Goal: Task Accomplishment & Management: Complete application form

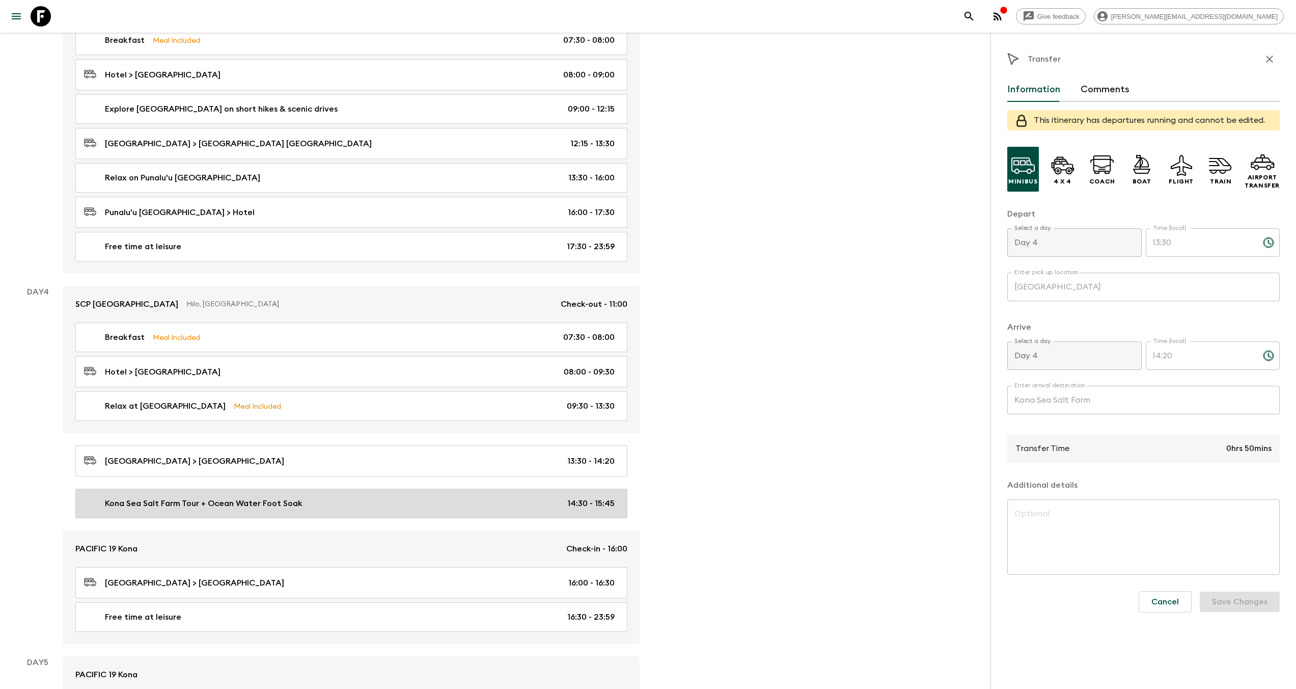
scroll to position [783, 0]
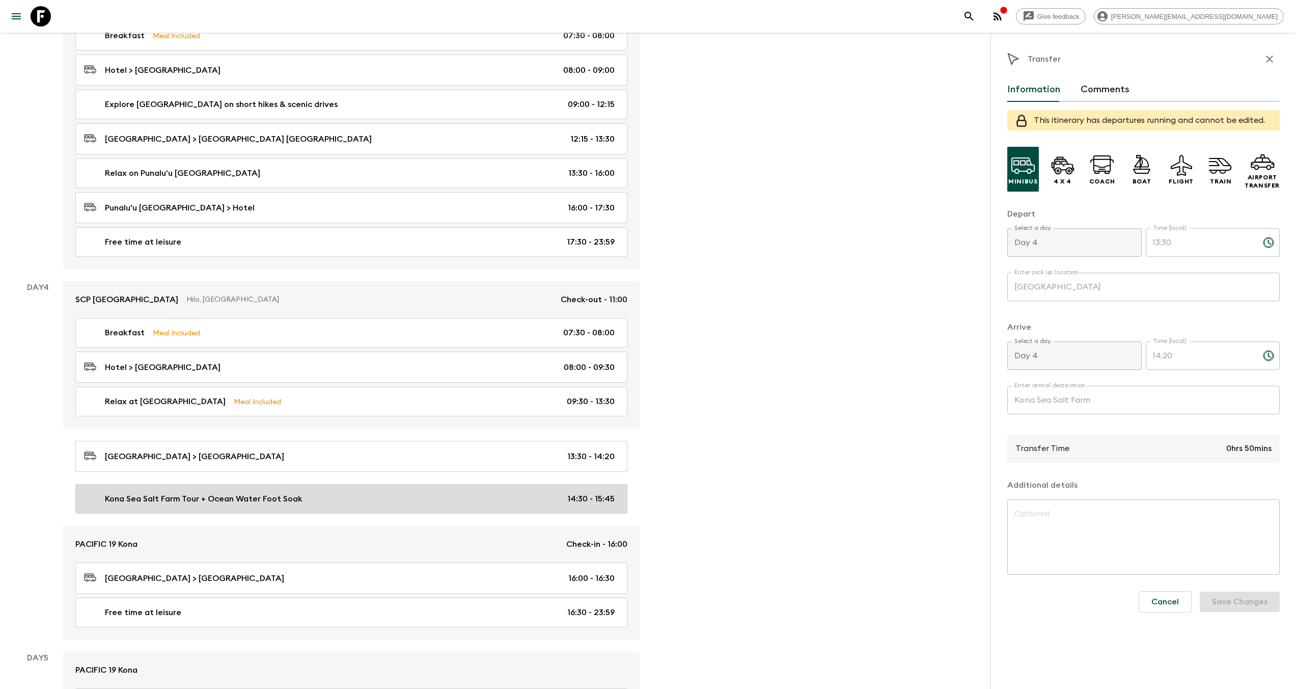
click at [251, 498] on p "Kona Sea Salt Farm Tour + Ocean Water Foot Soak" at bounding box center [204, 498] width 198 height 12
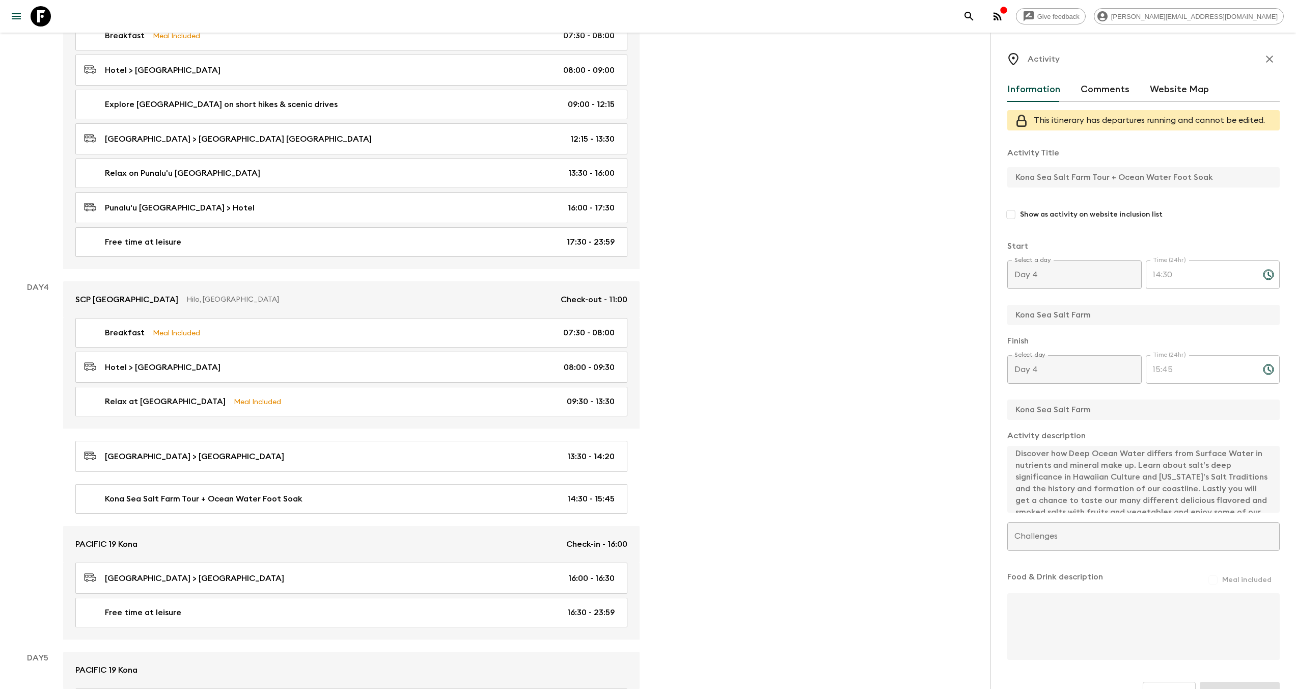
scroll to position [12, 0]
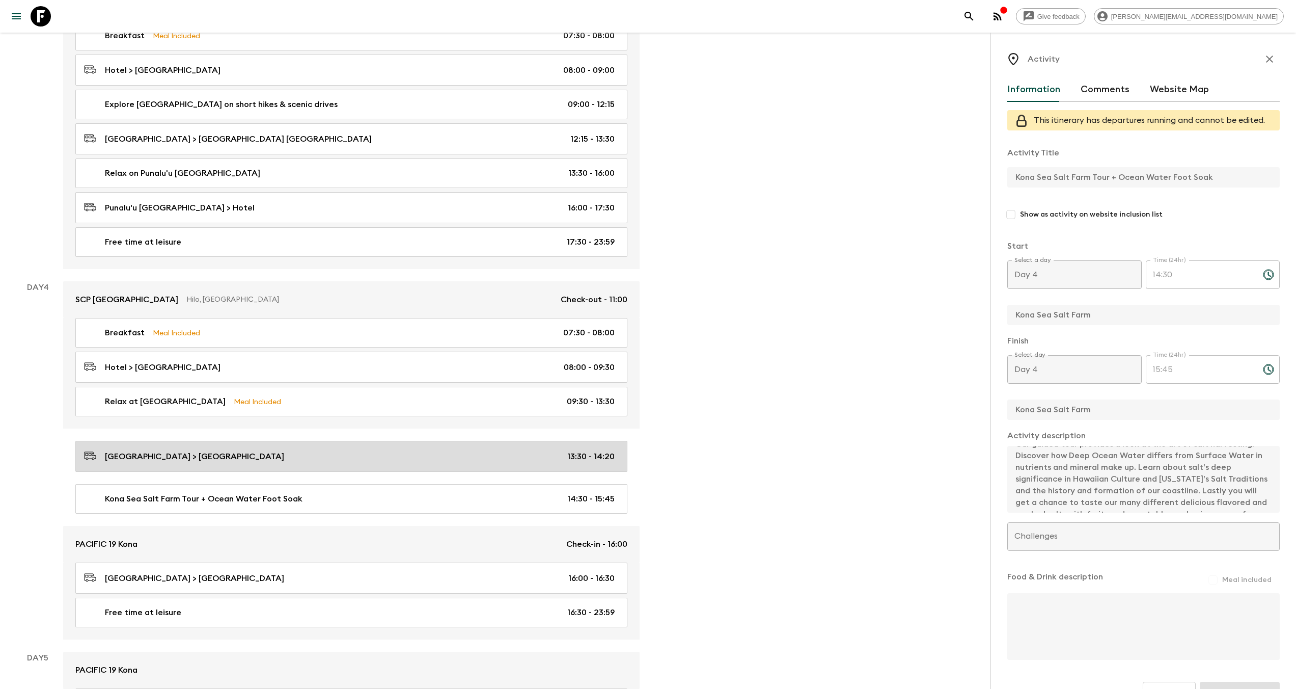
click at [289, 455] on div "Hapuna Beach > Kona Sea Salt Farm 13:30 - 14:20" at bounding box center [349, 456] width 531 height 14
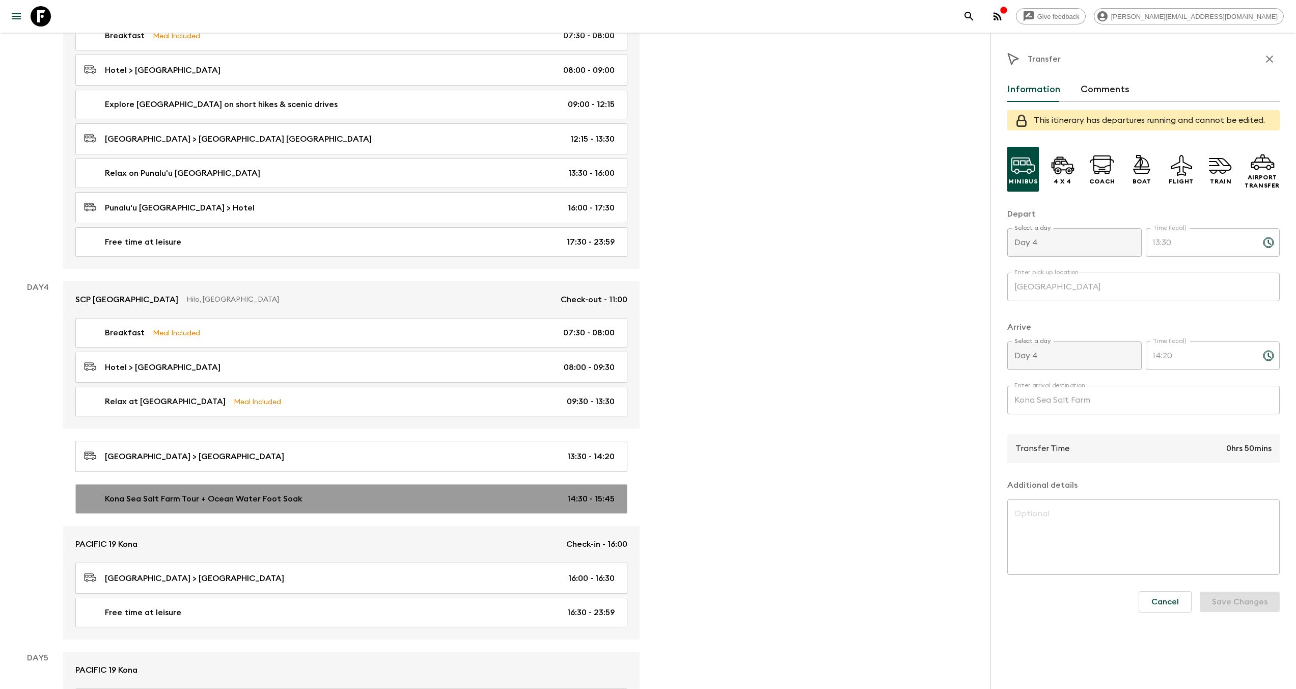
click at [290, 500] on link "Kona Sea Salt Farm Tour + Ocean Water Foot Soak 14:30 - 15:45" at bounding box center [351, 499] width 552 height 30
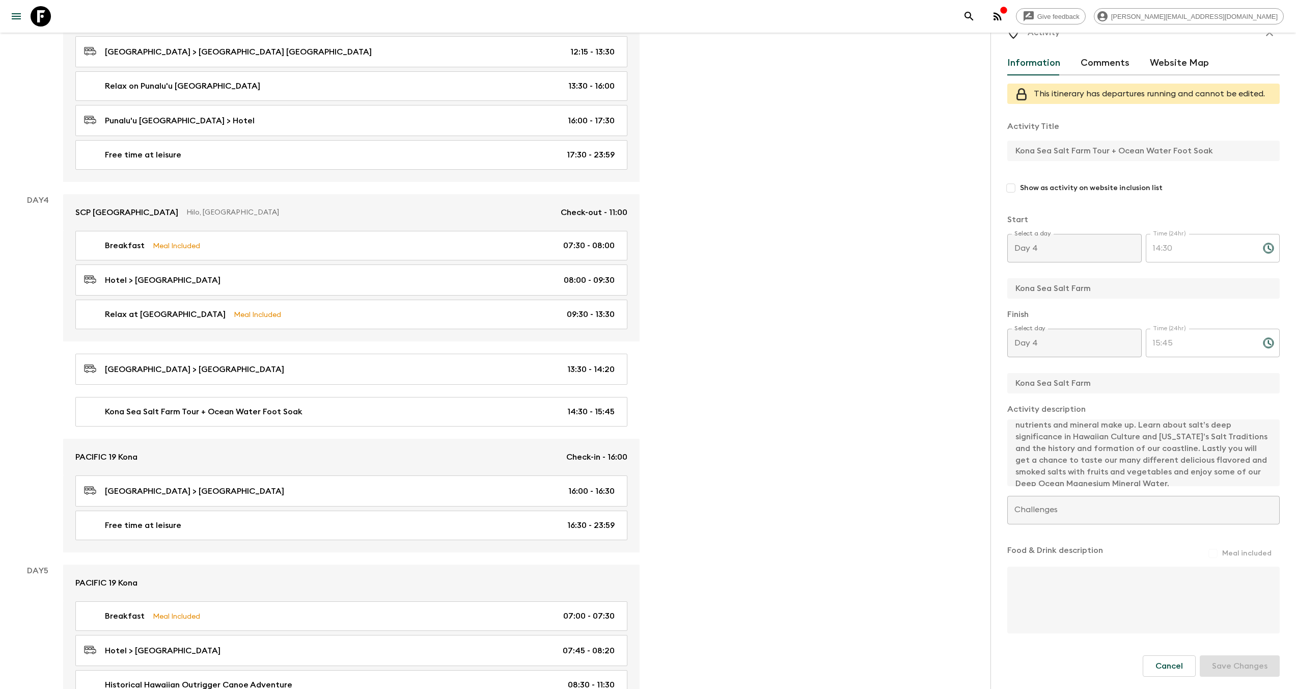
scroll to position [70, 0]
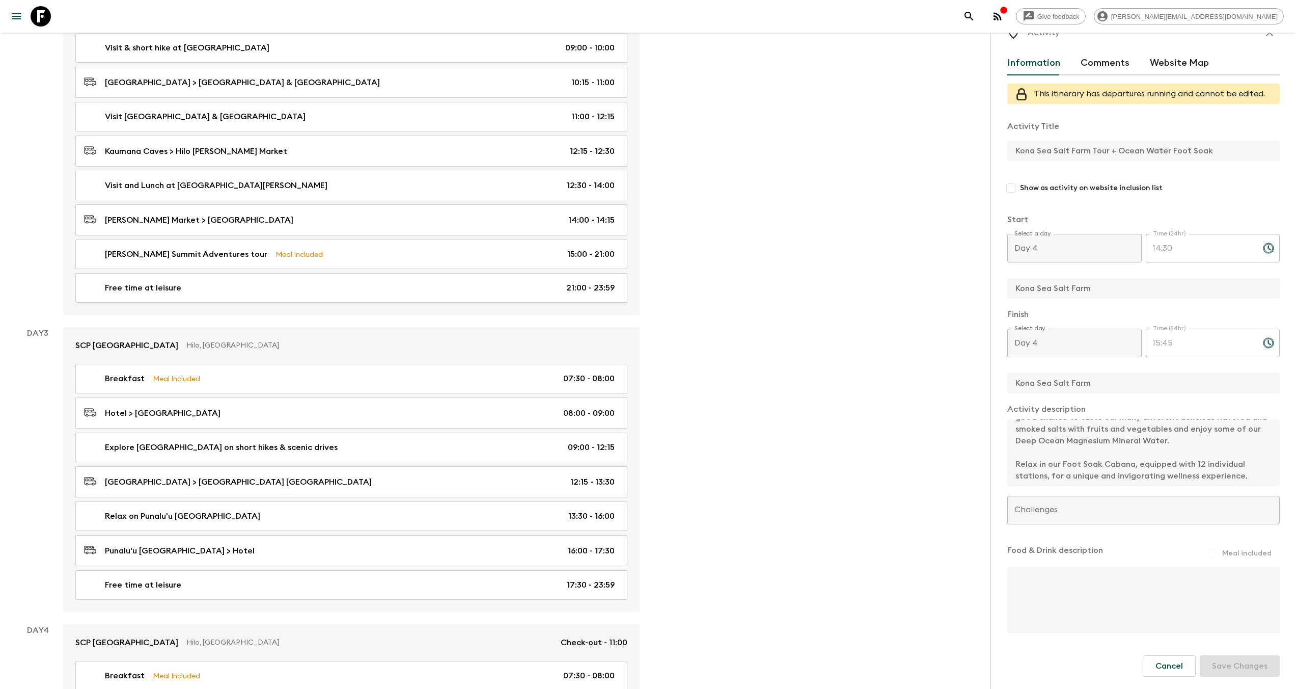
click at [1110, 369] on div "Finish Select day Day 4 Select day ​ Time (24hr) 15:45 Time (24hr) ​ Kona Sea S…" at bounding box center [1143, 351] width 272 height 87
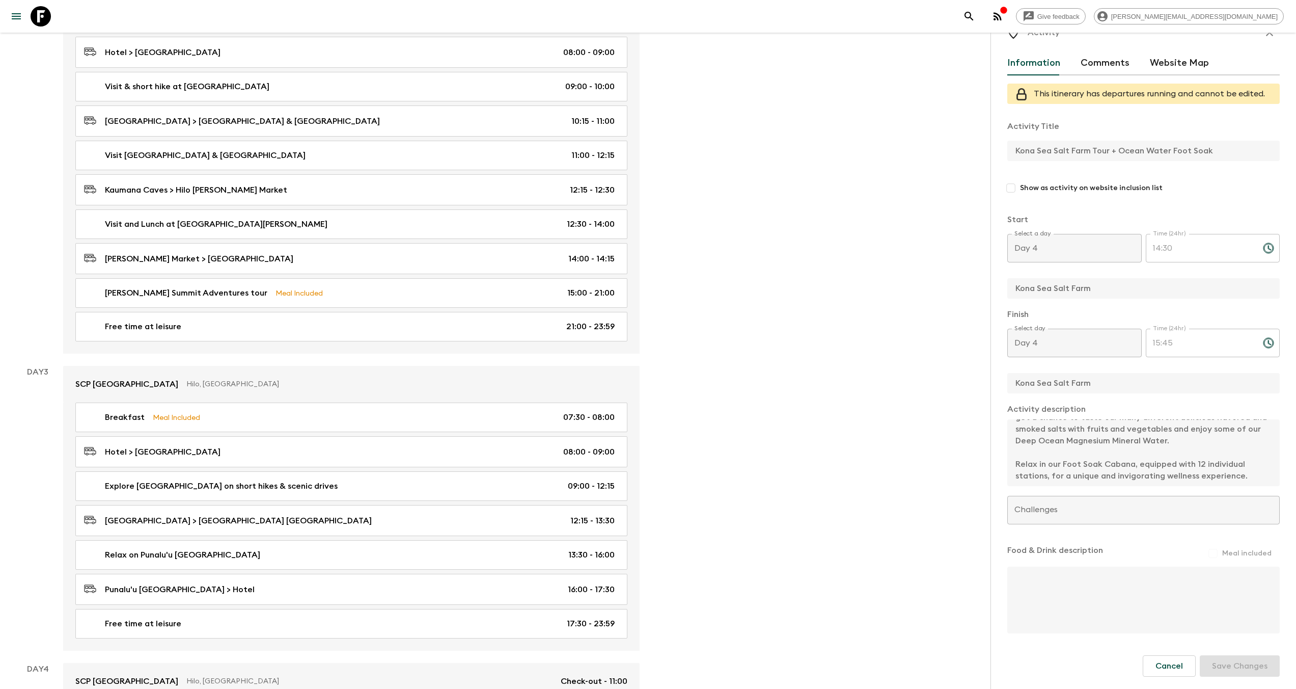
scroll to position [403, 0]
click at [1252, 486] on div "Our guided tour provides a look at the art of salt harvesting. Discover how Dee…" at bounding box center [1143, 453] width 272 height 68
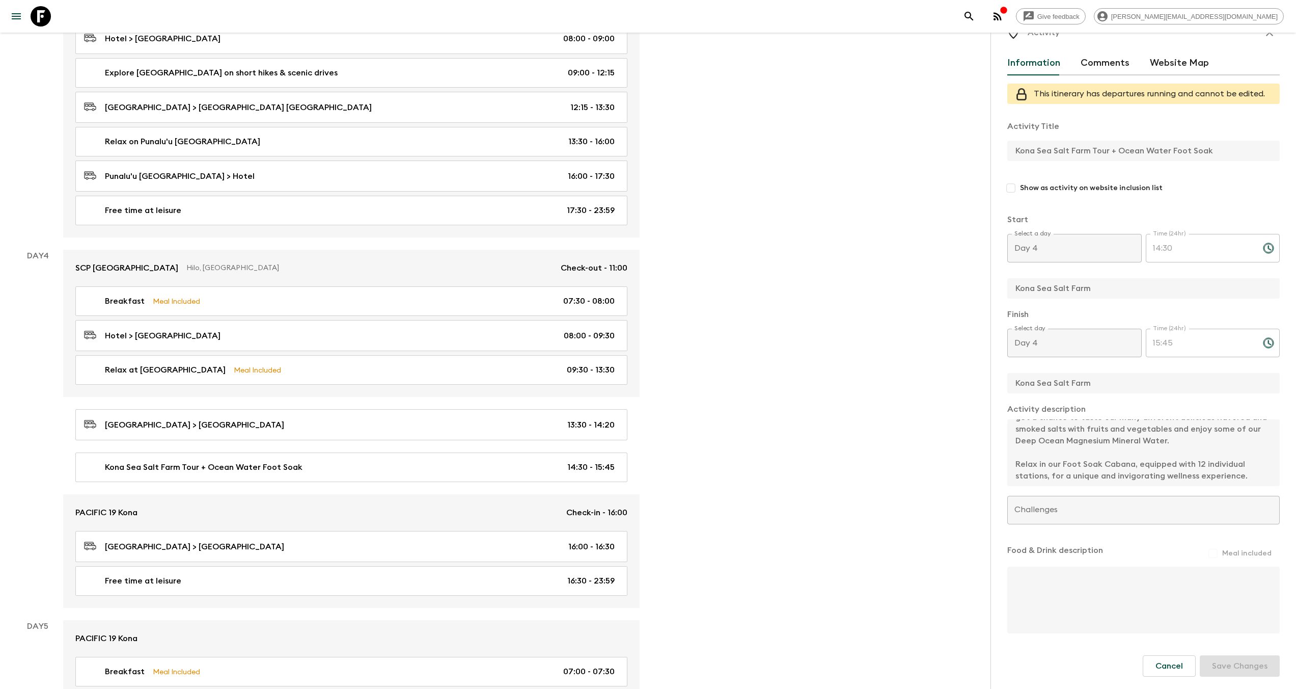
scroll to position [821, 0]
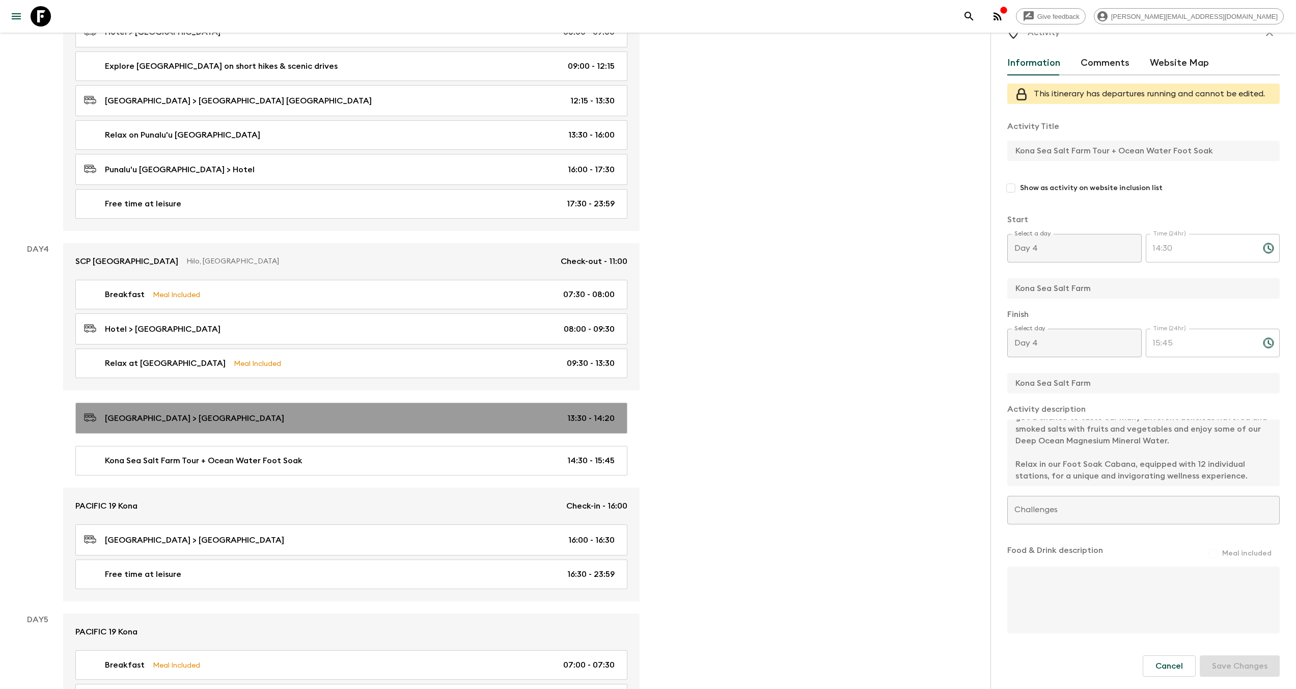
click at [325, 419] on div "Hapuna Beach > Kona Sea Salt Farm 13:30 - 14:20" at bounding box center [349, 418] width 531 height 14
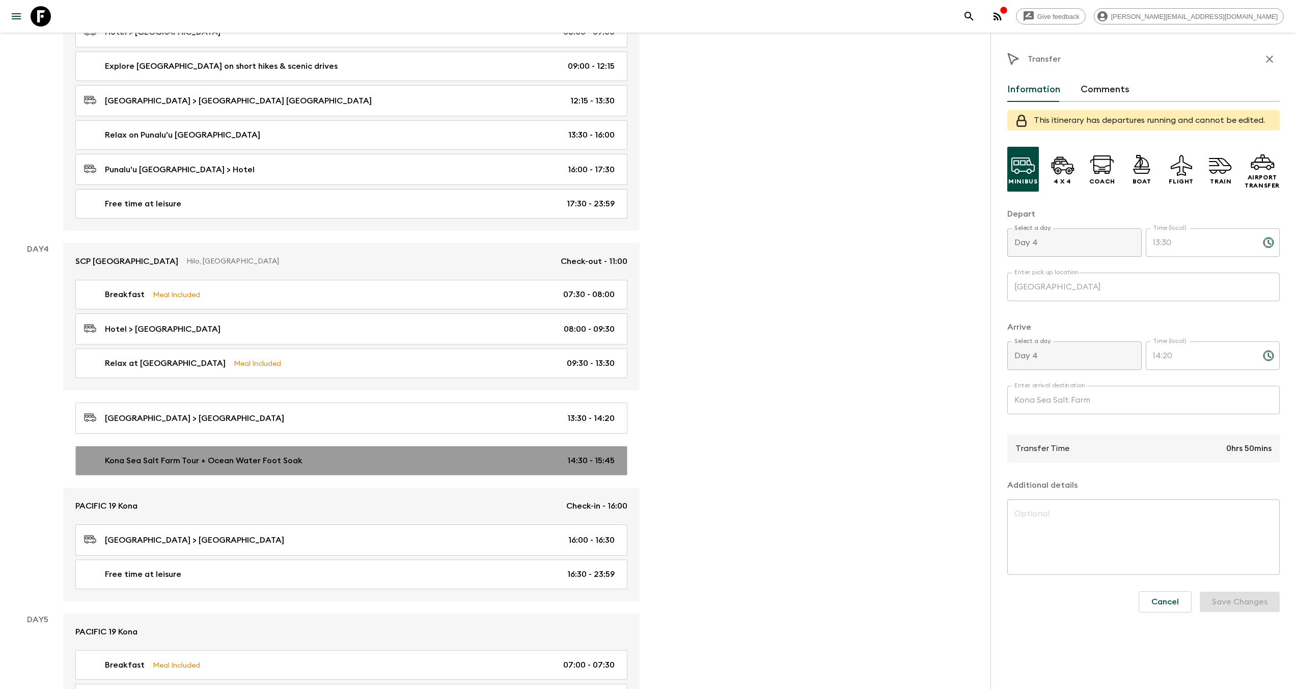
click at [337, 457] on div "Kona Sea Salt Farm Tour + Ocean Water Foot Soak 14:30 - 15:45" at bounding box center [349, 460] width 531 height 12
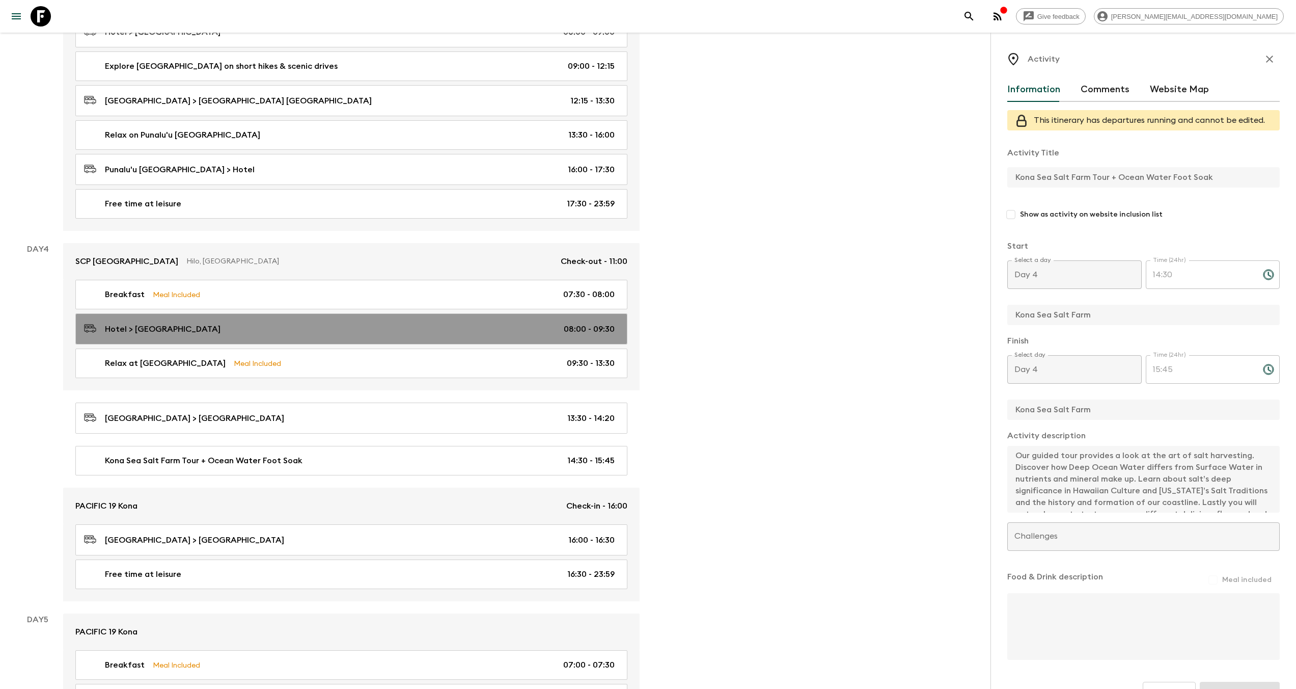
click at [212, 328] on div "Hotel > Hapuna Beach 08:00 - 09:30" at bounding box center [349, 329] width 531 height 14
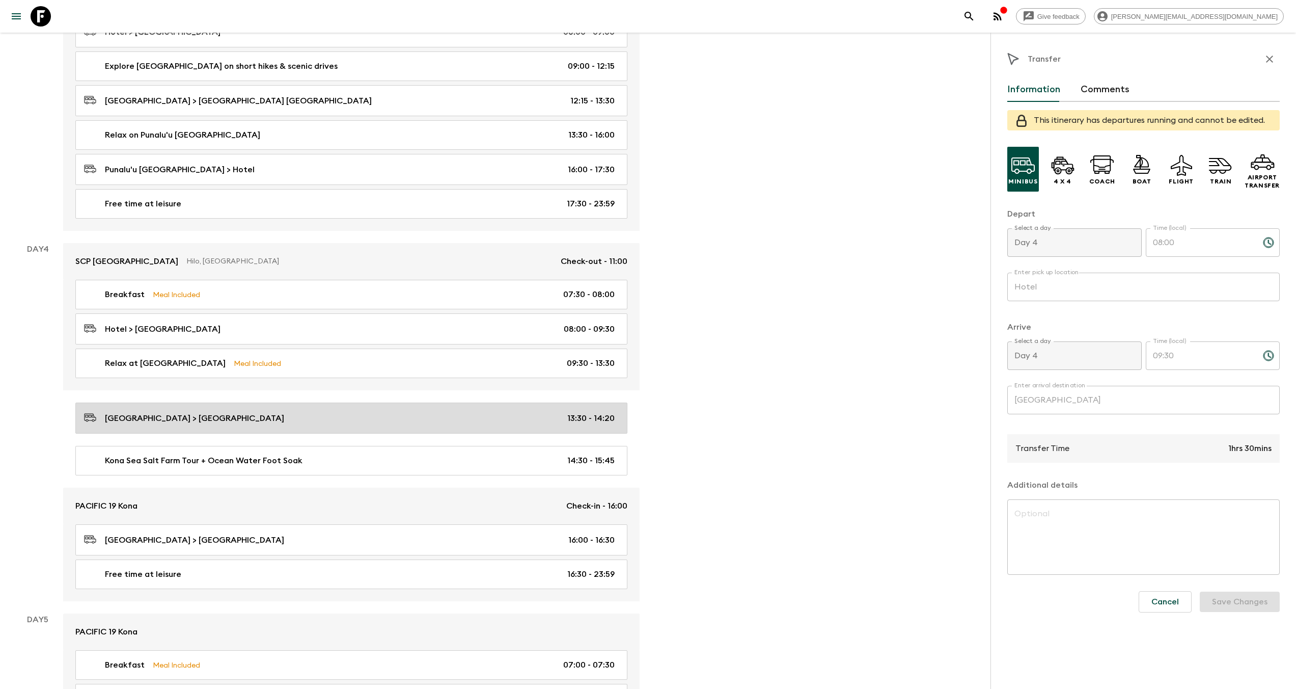
click at [414, 414] on div "Hapuna Beach > Kona Sea Salt Farm 13:30 - 14:20" at bounding box center [349, 418] width 531 height 14
type input "Hapuna Beach"
type input "Kona Sea Salt Farm"
type input "13:30"
type input "14:20"
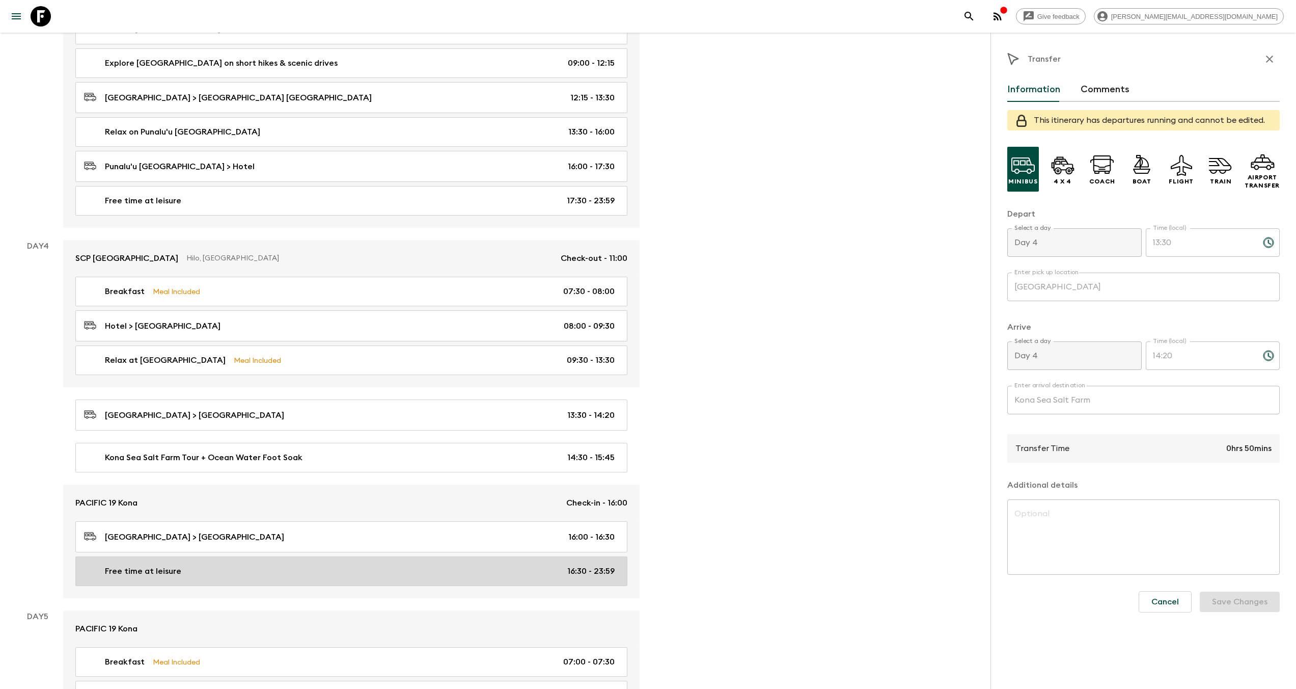
scroll to position [862, 0]
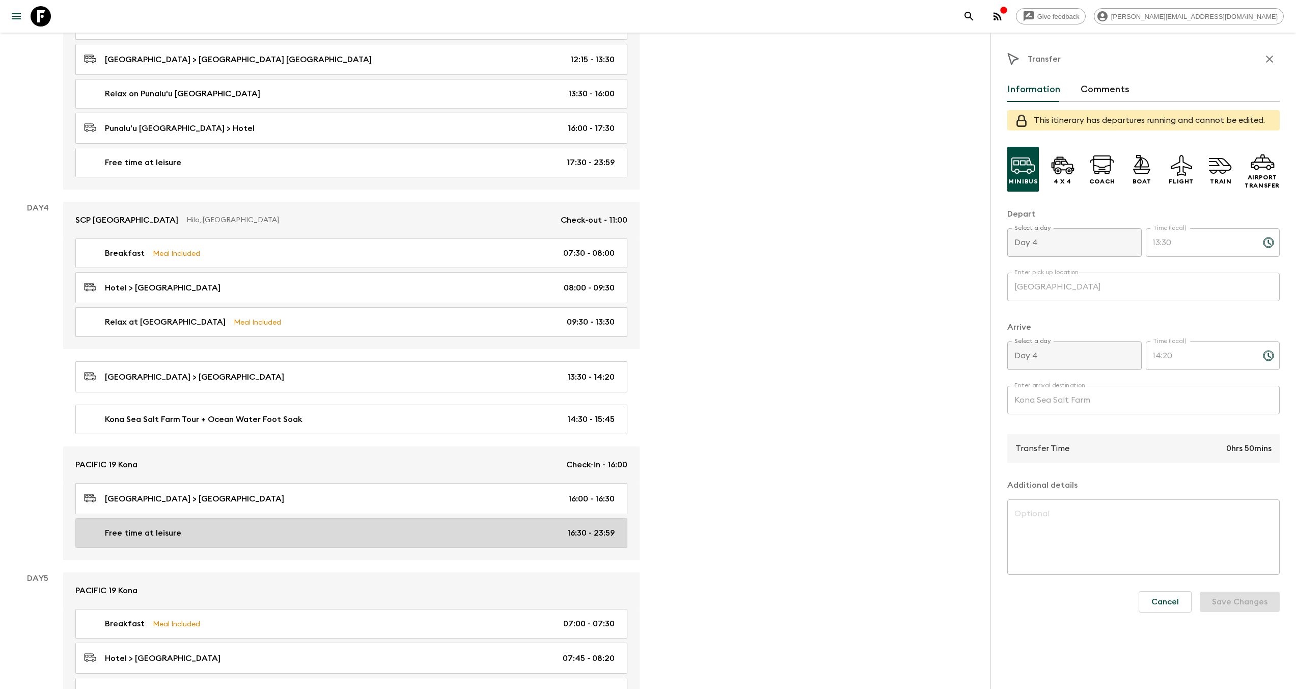
click at [259, 533] on div "Free time at leisure 16:30 - 23:59" at bounding box center [349, 533] width 531 height 12
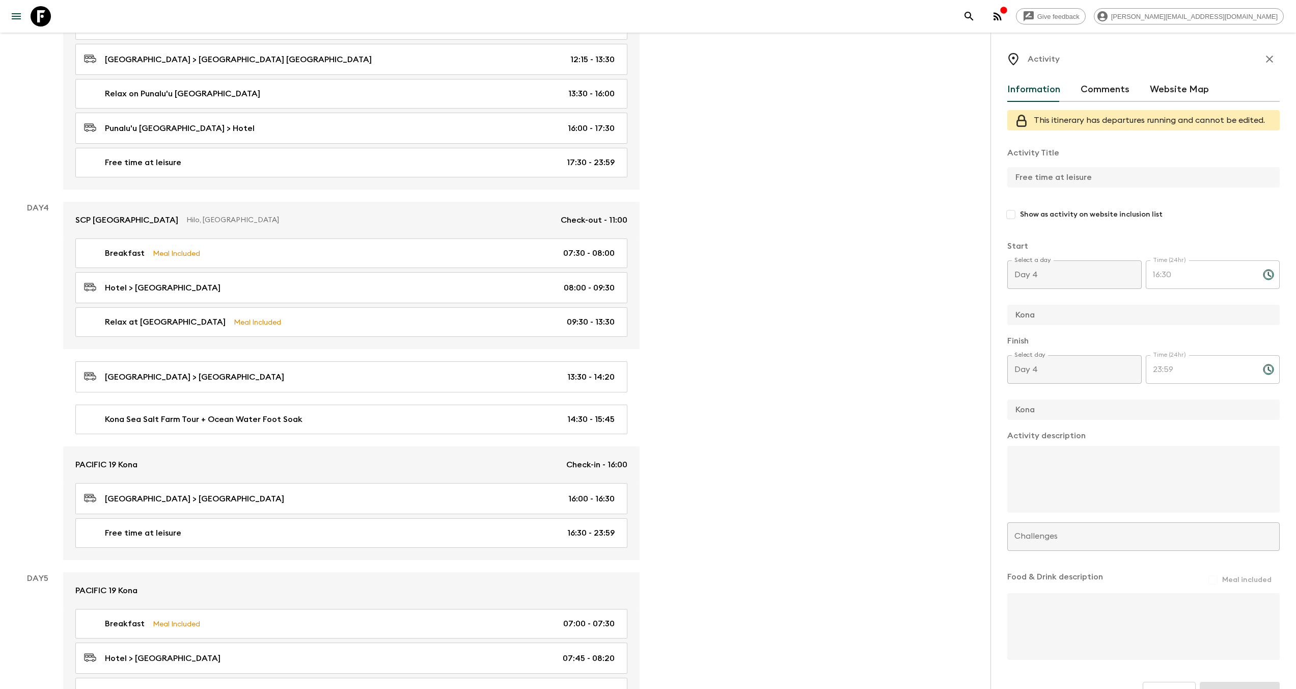
click at [944, 175] on div "Give feedback aida@flashpack.com We use functional & tracking cookies to delive…" at bounding box center [648, 70] width 1296 height 1864
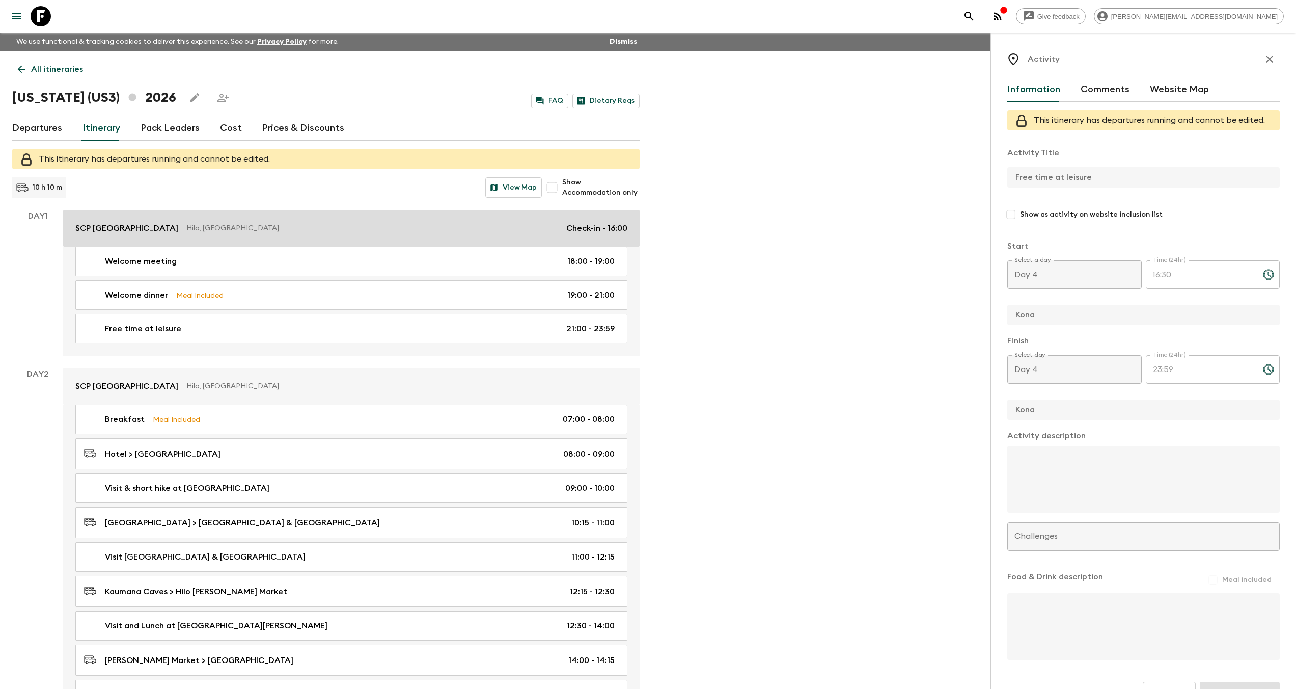
click at [186, 227] on p "Hilo, [GEOGRAPHIC_DATA]" at bounding box center [372, 228] width 372 height 10
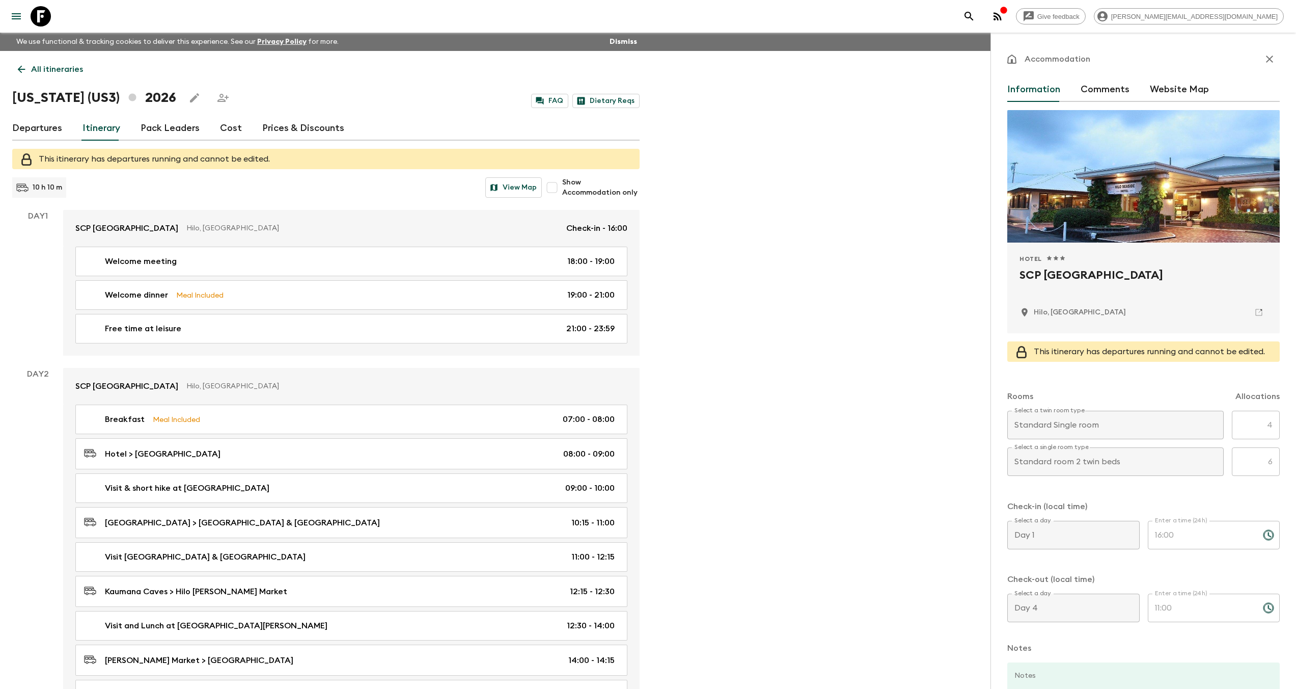
drag, startPoint x: 1145, startPoint y: 310, endPoint x: 1033, endPoint y: 312, distance: 112.0
click at [1033, 312] on div "Hilo, [GEOGRAPHIC_DATA]" at bounding box center [1144, 312] width 248 height 17
copy p "Hilo, [GEOGRAPHIC_DATA]"
click at [1069, 290] on h2 "SCP [GEOGRAPHIC_DATA]" at bounding box center [1144, 283] width 248 height 33
drag, startPoint x: 1065, startPoint y: 273, endPoint x: 1045, endPoint y: 276, distance: 20.0
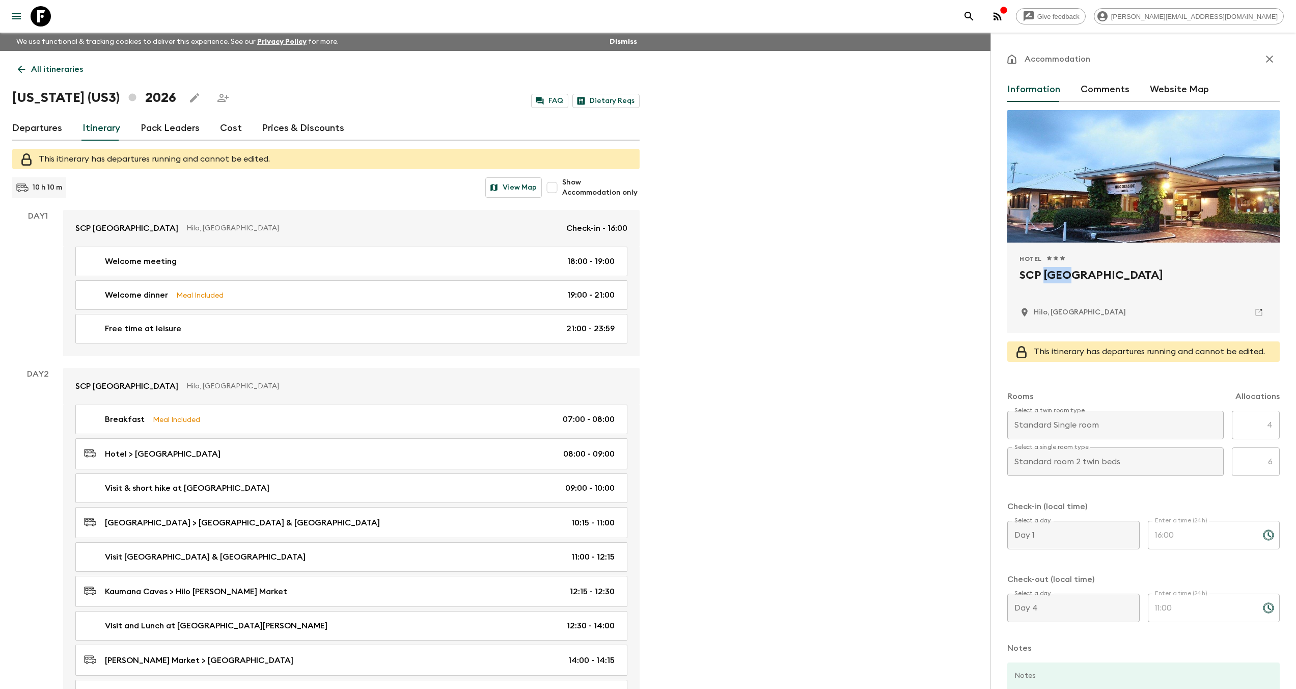
click at [1045, 276] on h2 "SCP [GEOGRAPHIC_DATA]" at bounding box center [1144, 283] width 248 height 33
copy h2 "Hilo"
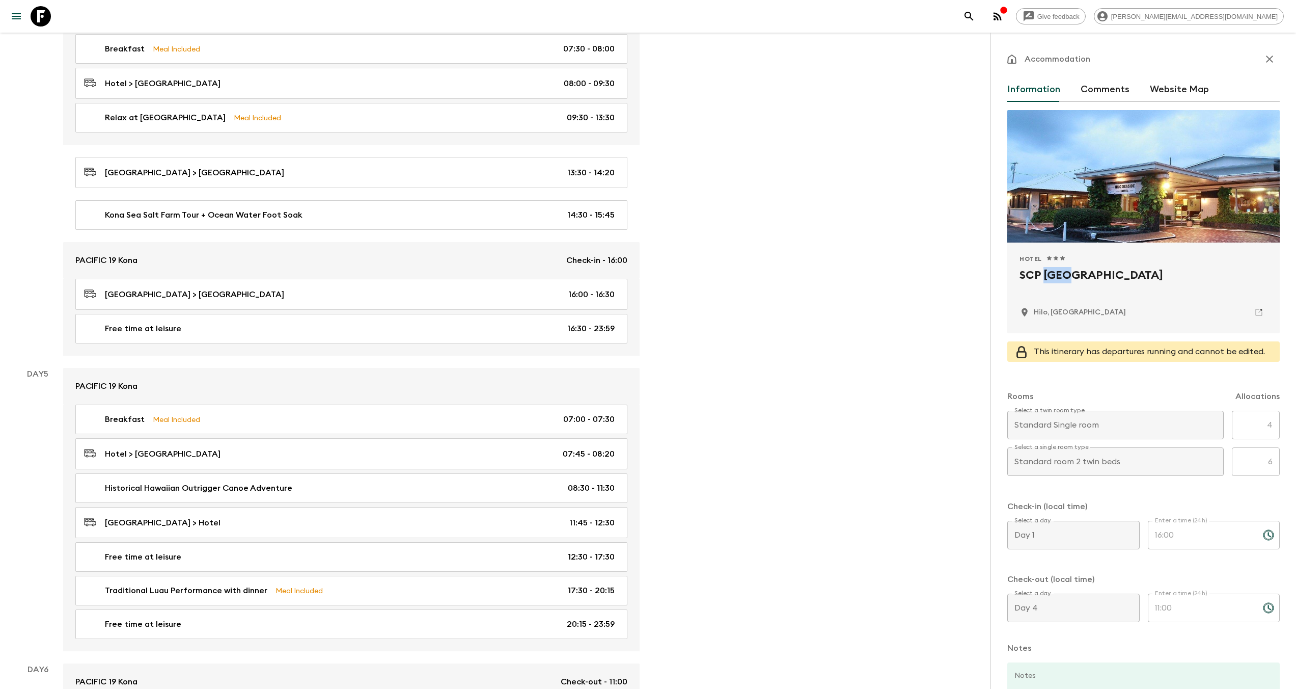
scroll to position [1169, 0]
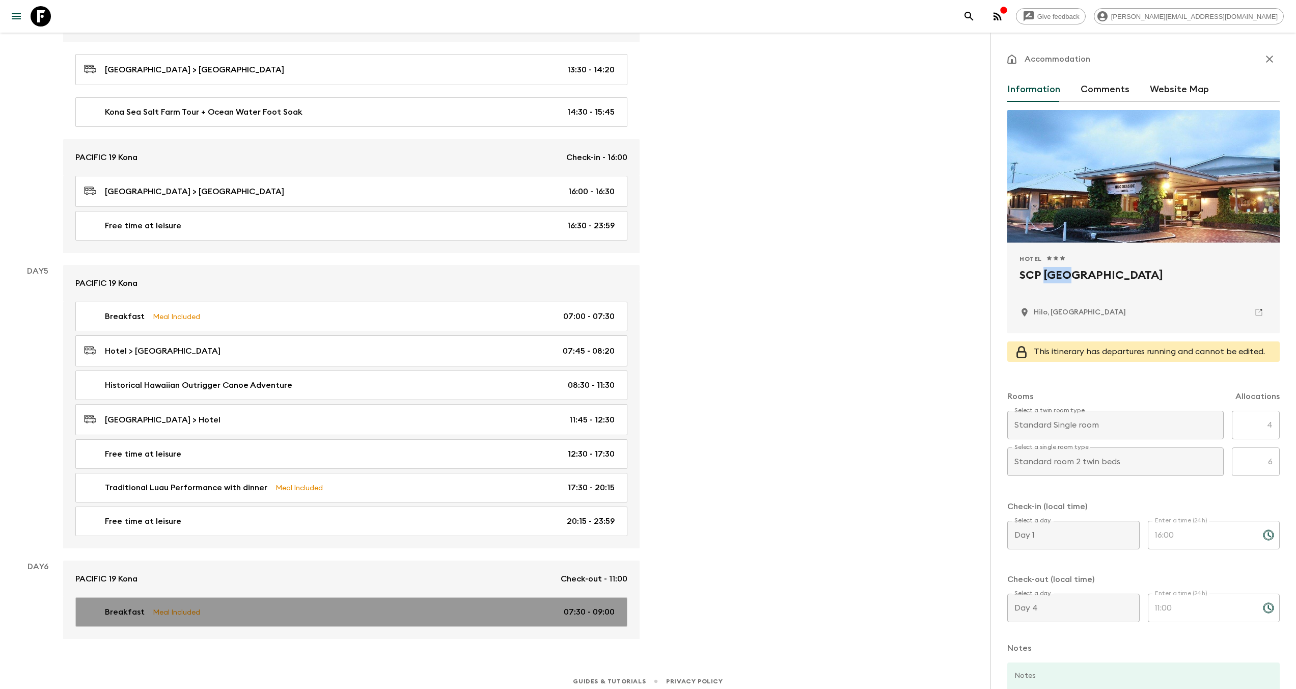
click at [217, 597] on link "Breakfast Meal Included 07:30 - 09:00" at bounding box center [351, 612] width 552 height 30
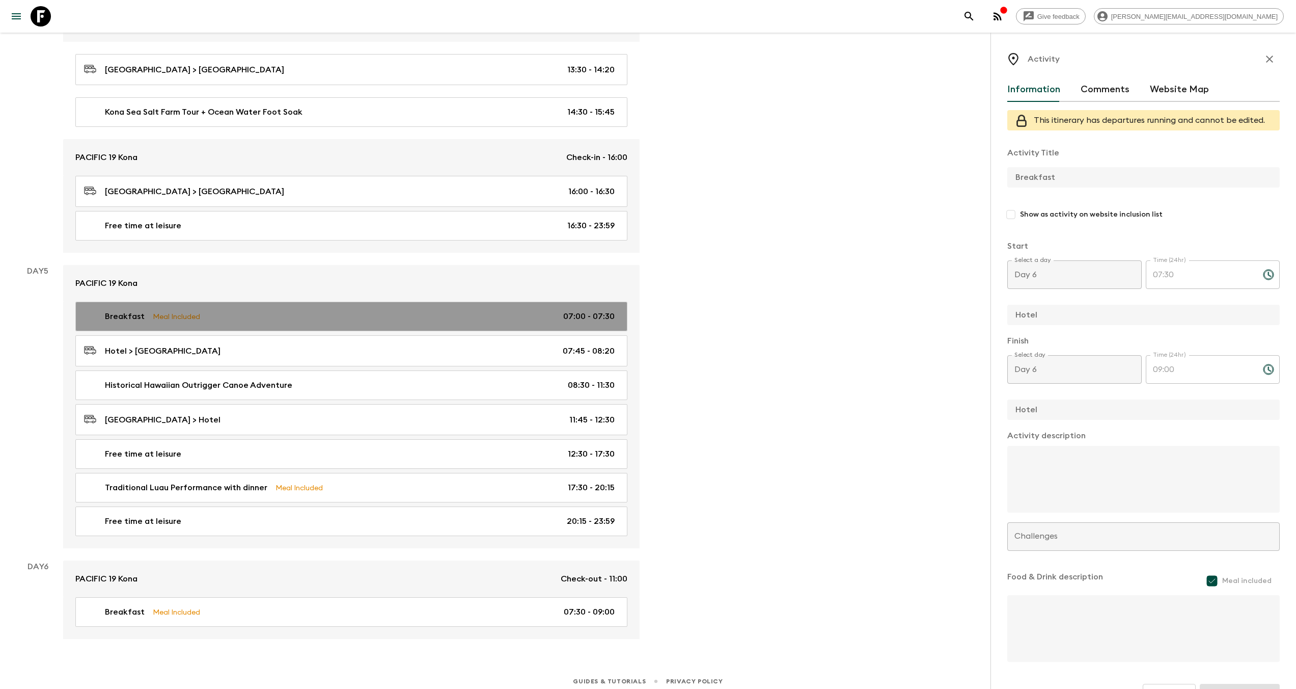
click at [207, 314] on div "Breakfast Meal Included 07:00 - 07:30" at bounding box center [349, 316] width 531 height 12
type input "Day 5"
type input "07:00"
type input "Day 5"
type input "07:30"
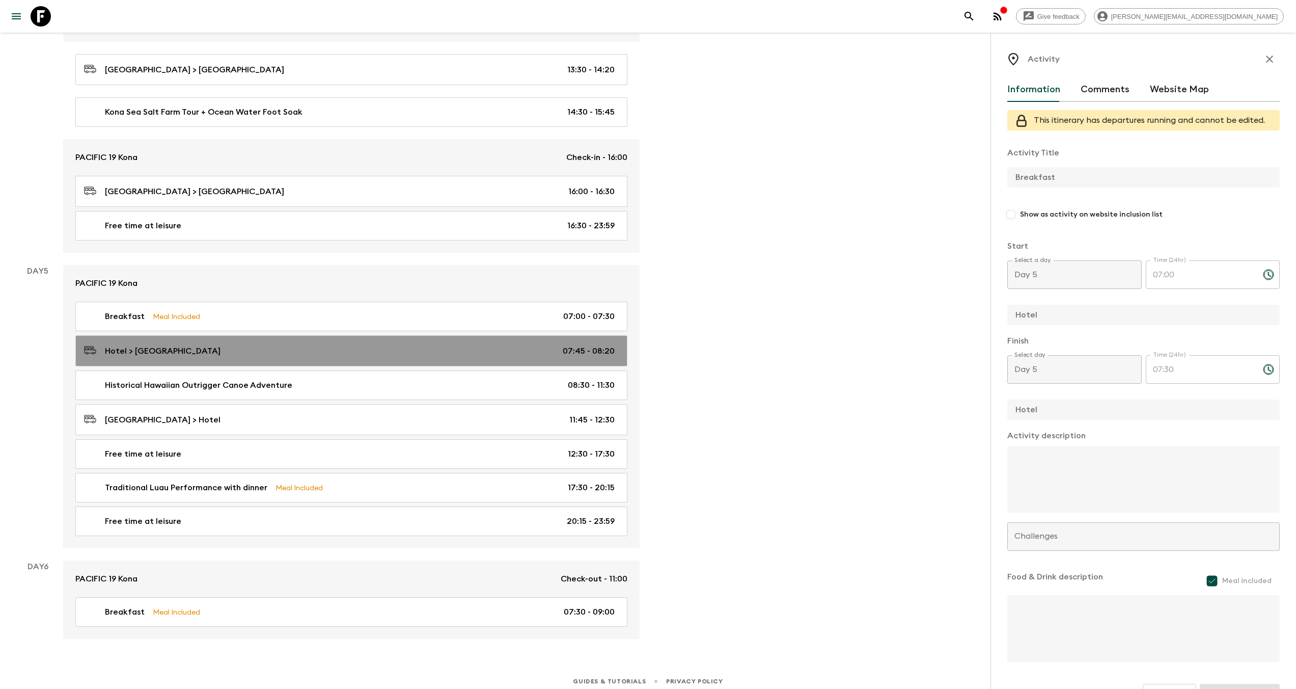
click at [219, 346] on div "Hotel > Kealakekua Bay 07:45 - 08:20" at bounding box center [349, 351] width 531 height 14
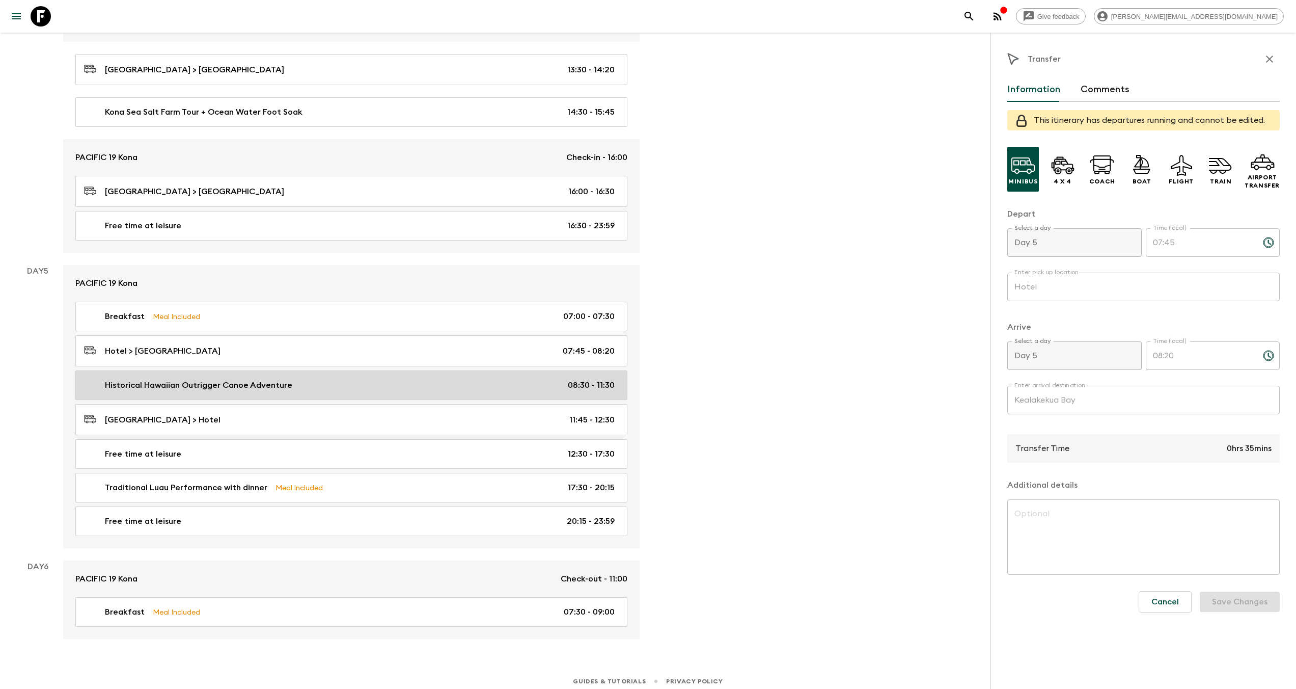
click at [216, 384] on p "Historical Hawaiian Outrigger Canoe Adventure" at bounding box center [198, 385] width 187 height 12
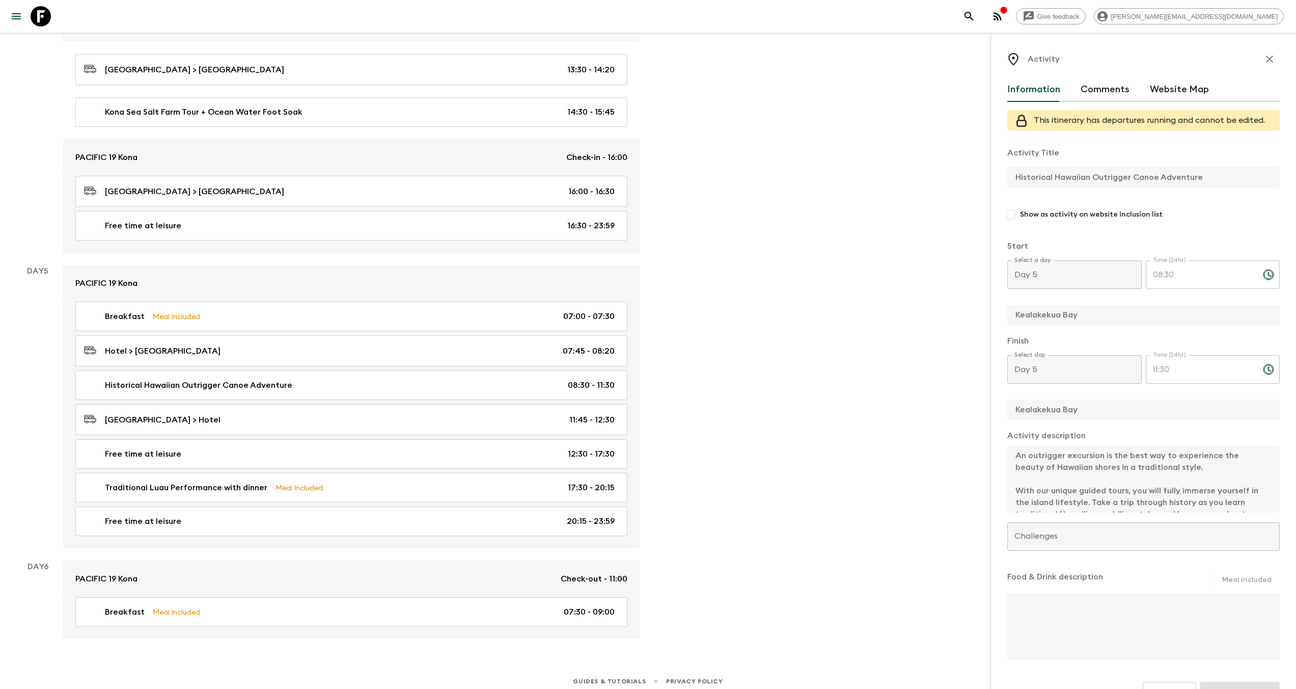
scroll to position [23, 0]
click at [1177, 515] on div "Activity Title Historical Hawaiian Outrigger Canoe Adventure Show as activity o…" at bounding box center [1143, 400] width 272 height 523
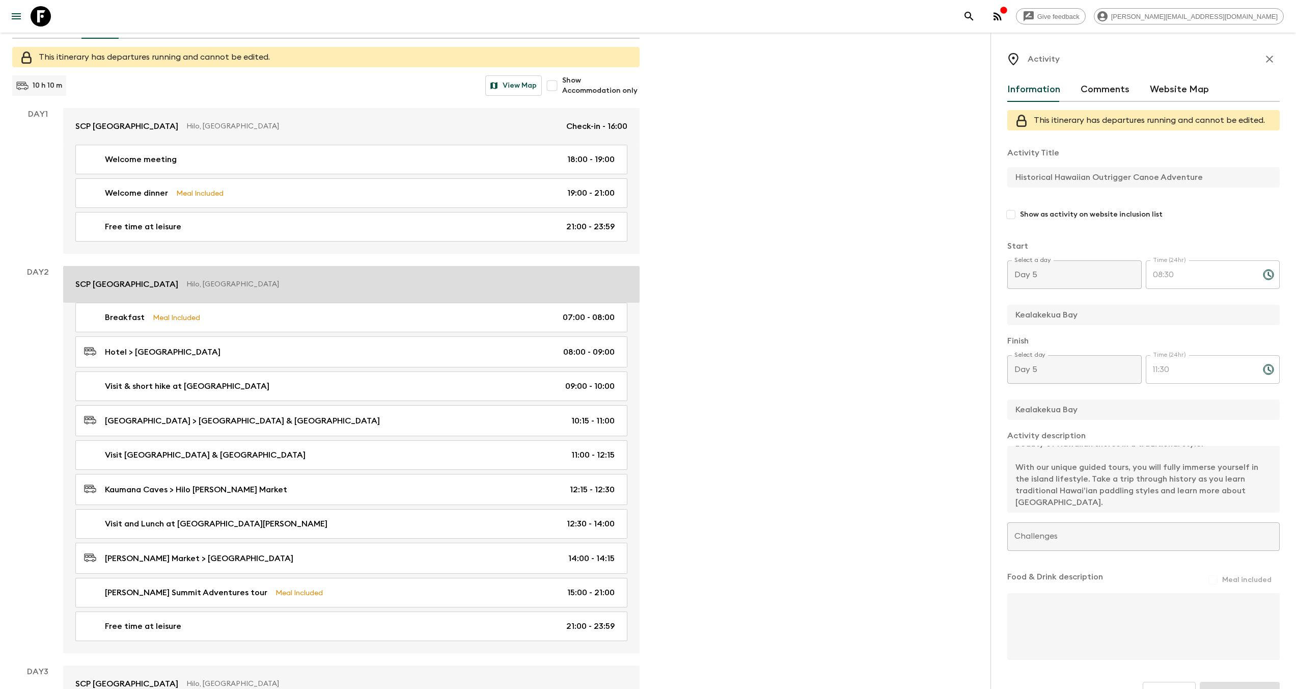
scroll to position [0, 0]
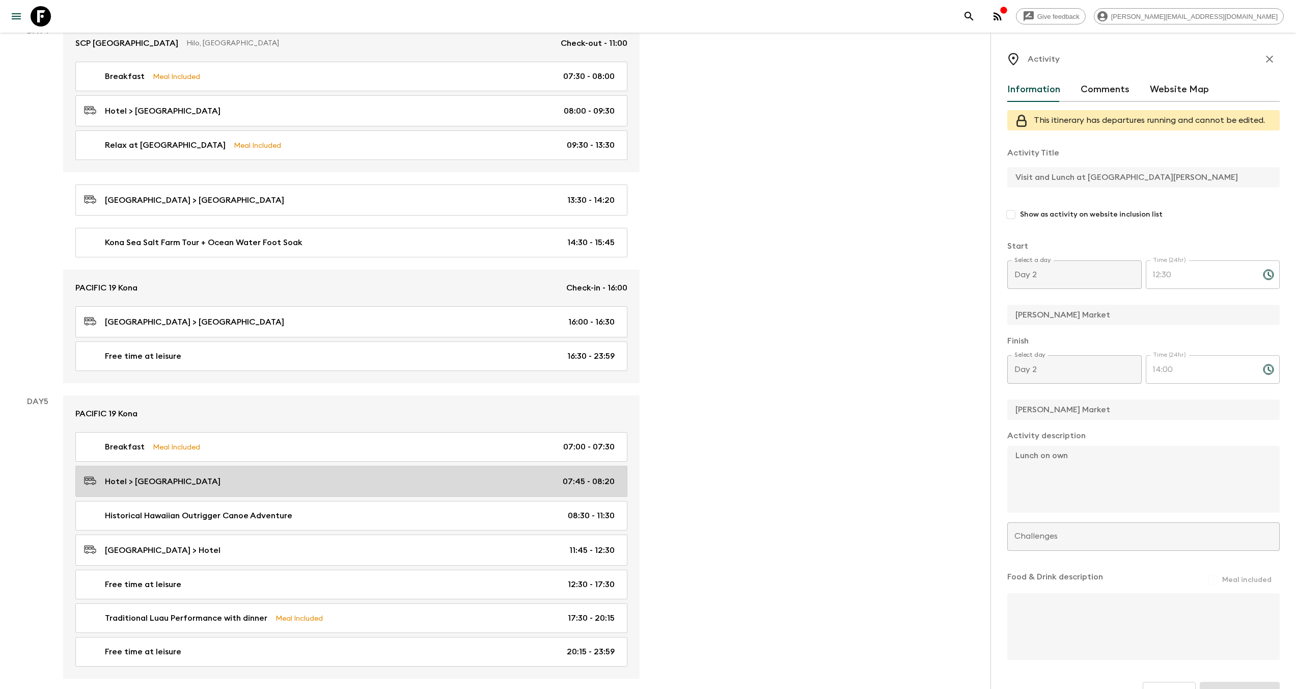
scroll to position [1046, 0]
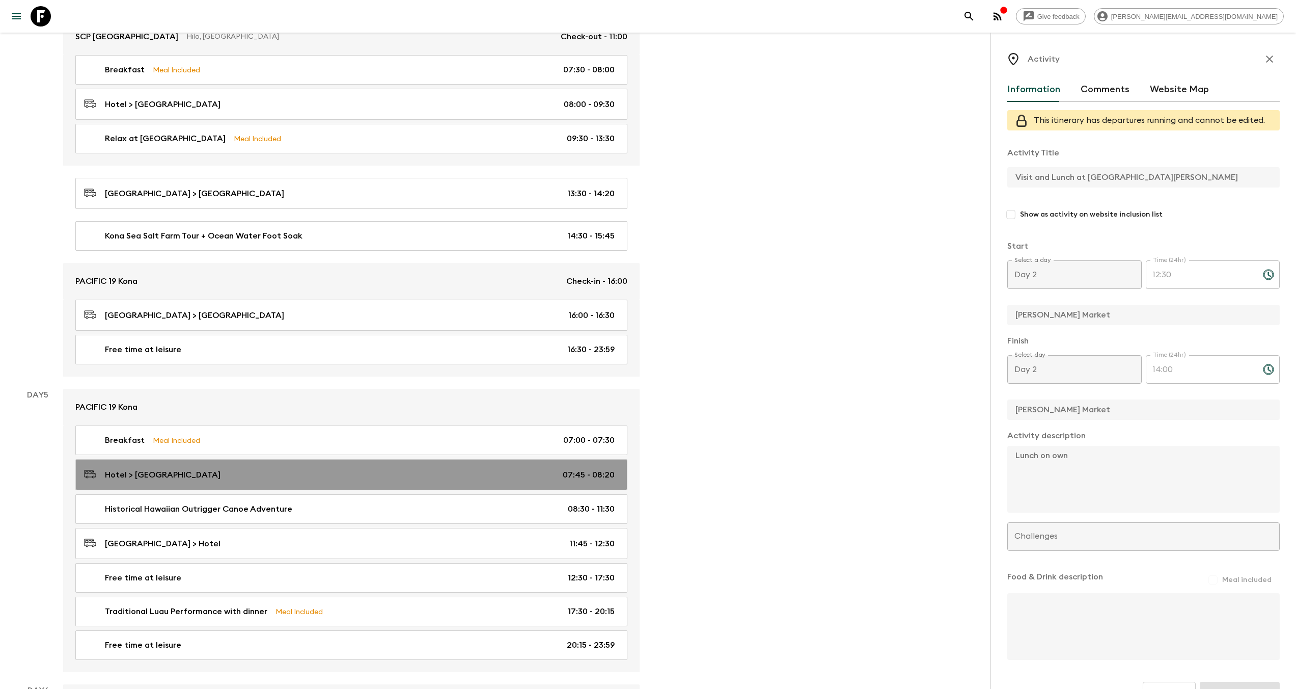
click at [240, 469] on div "Hotel > Kealakekua Bay 07:45 - 08:20" at bounding box center [349, 475] width 531 height 14
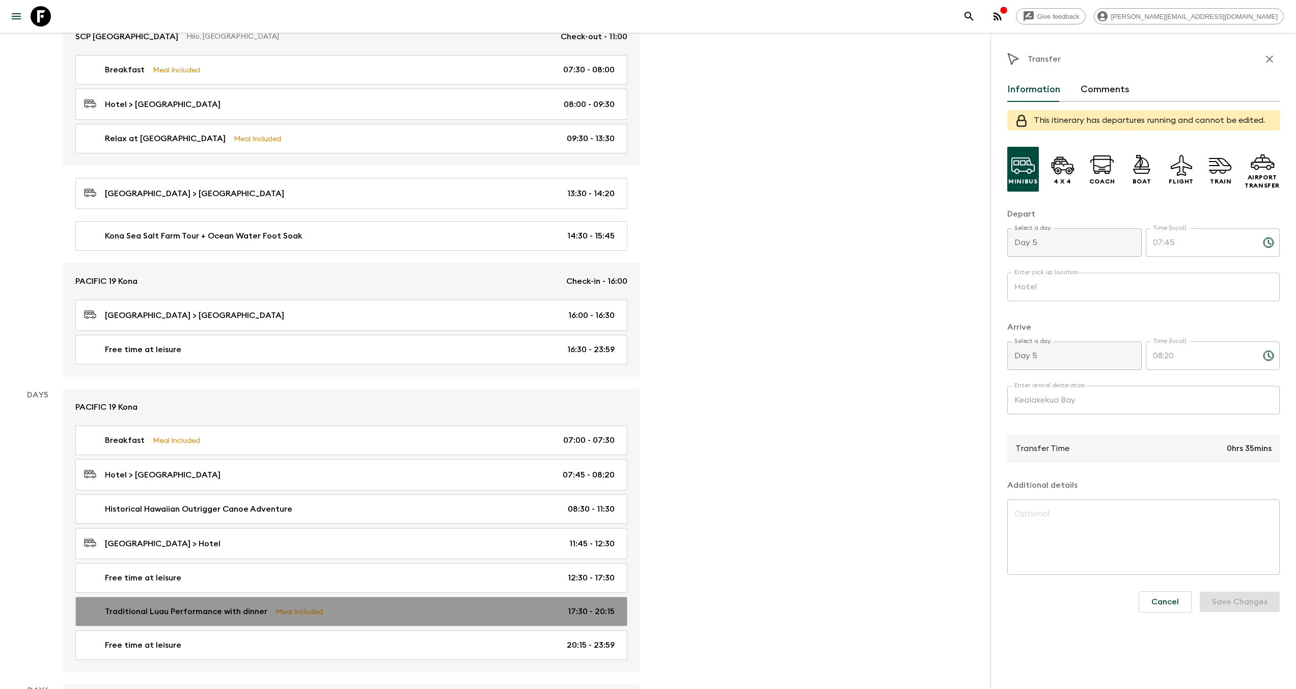
click at [243, 606] on p "Traditional Luau Performance with dinner" at bounding box center [186, 611] width 162 height 12
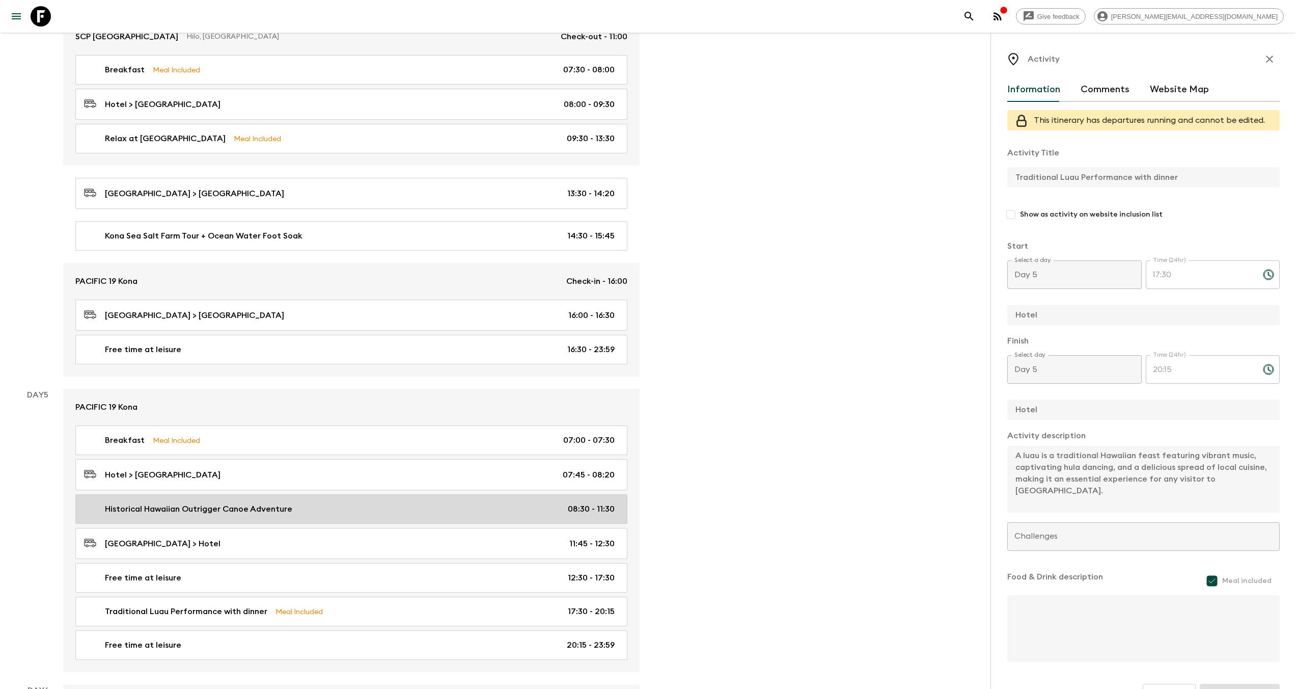
click at [238, 505] on p "Historical Hawaiian Outrigger Canoe Adventure" at bounding box center [198, 509] width 187 height 12
type input "Historical Hawaiian Outrigger Canoe Adventure"
type input "Kealakekua Bay"
type textarea "An outrigger excursion is the best way to experience the beauty of Hawaiian sho…"
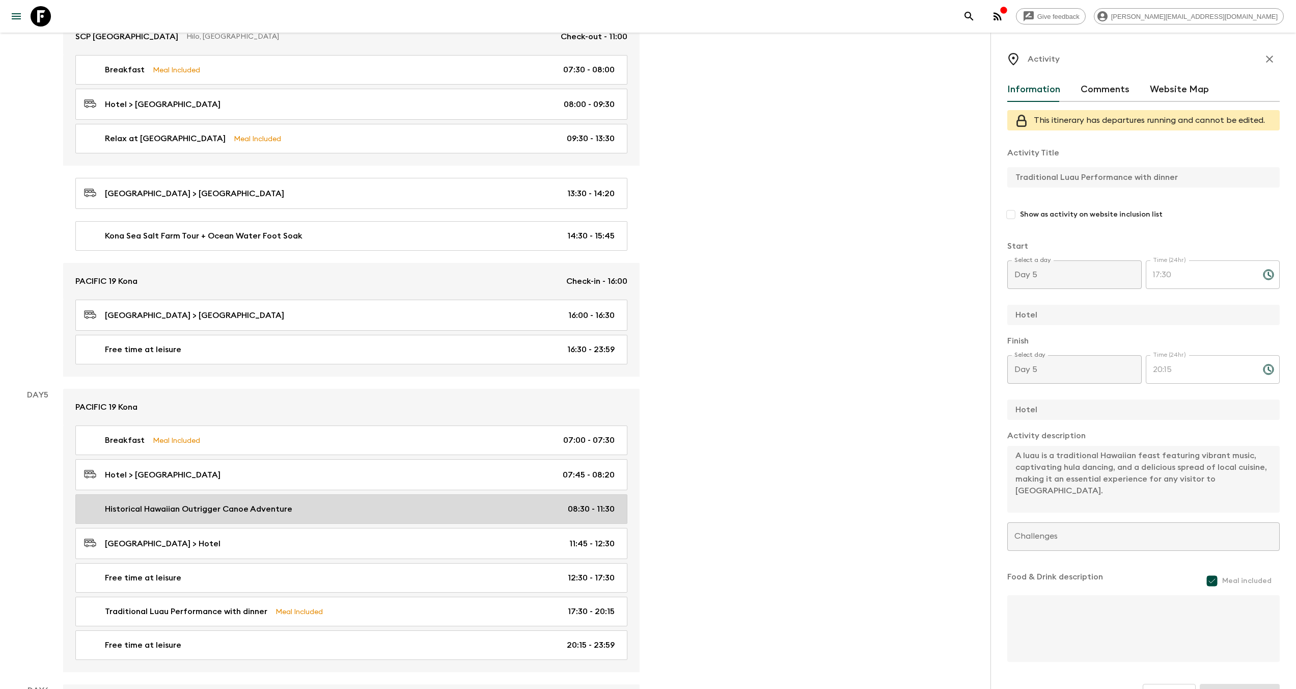
checkbox input "false"
type input "08:30"
type input "11:30"
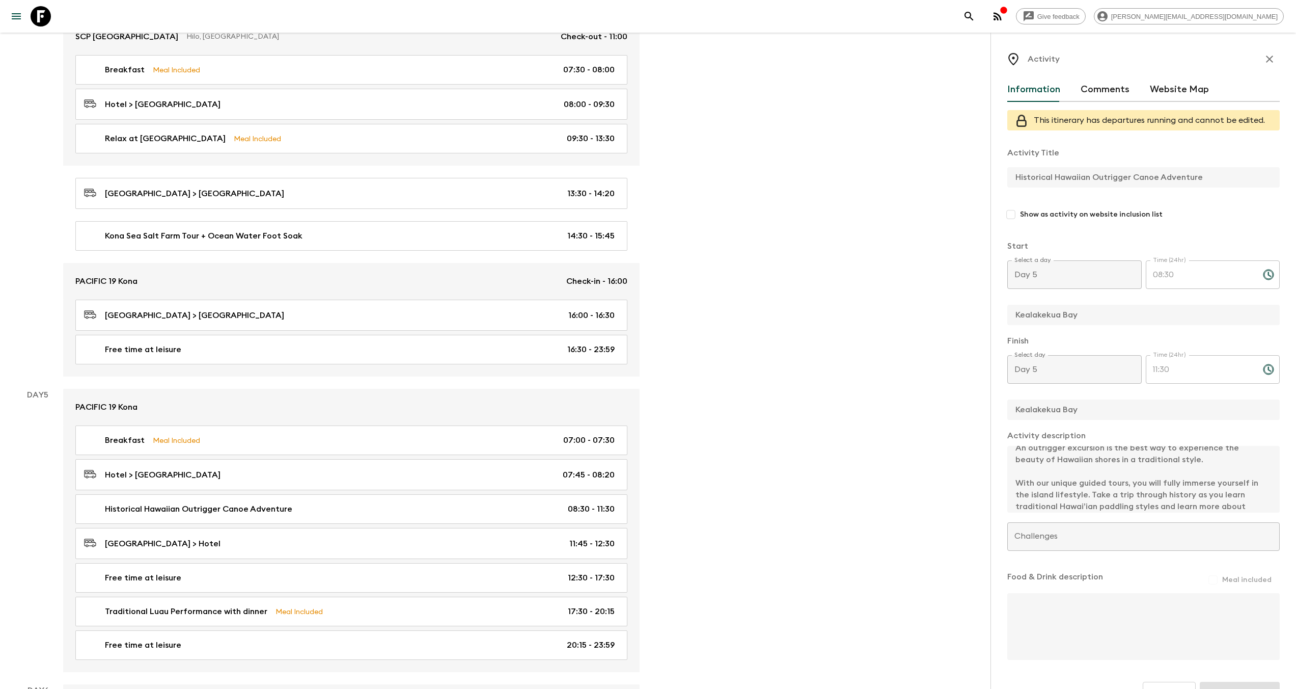
scroll to position [6, 0]
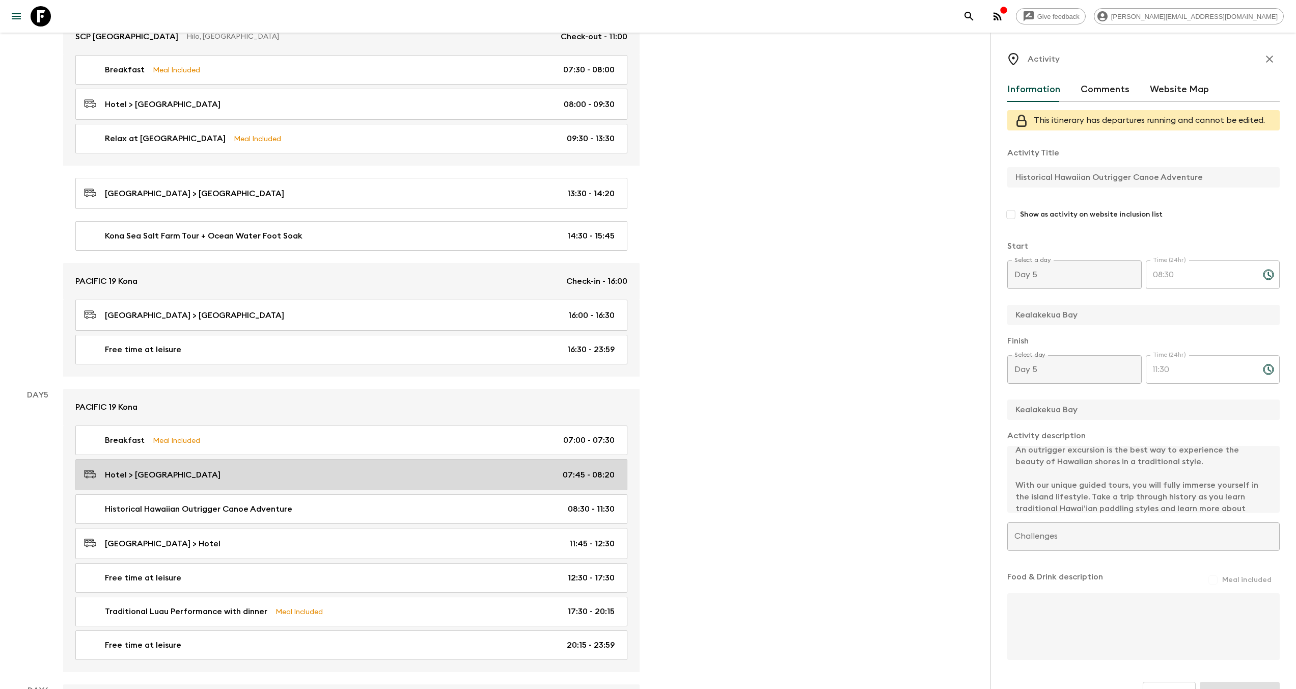
click at [229, 473] on div "Hotel > Kealakekua Bay 07:45 - 08:20" at bounding box center [349, 475] width 531 height 14
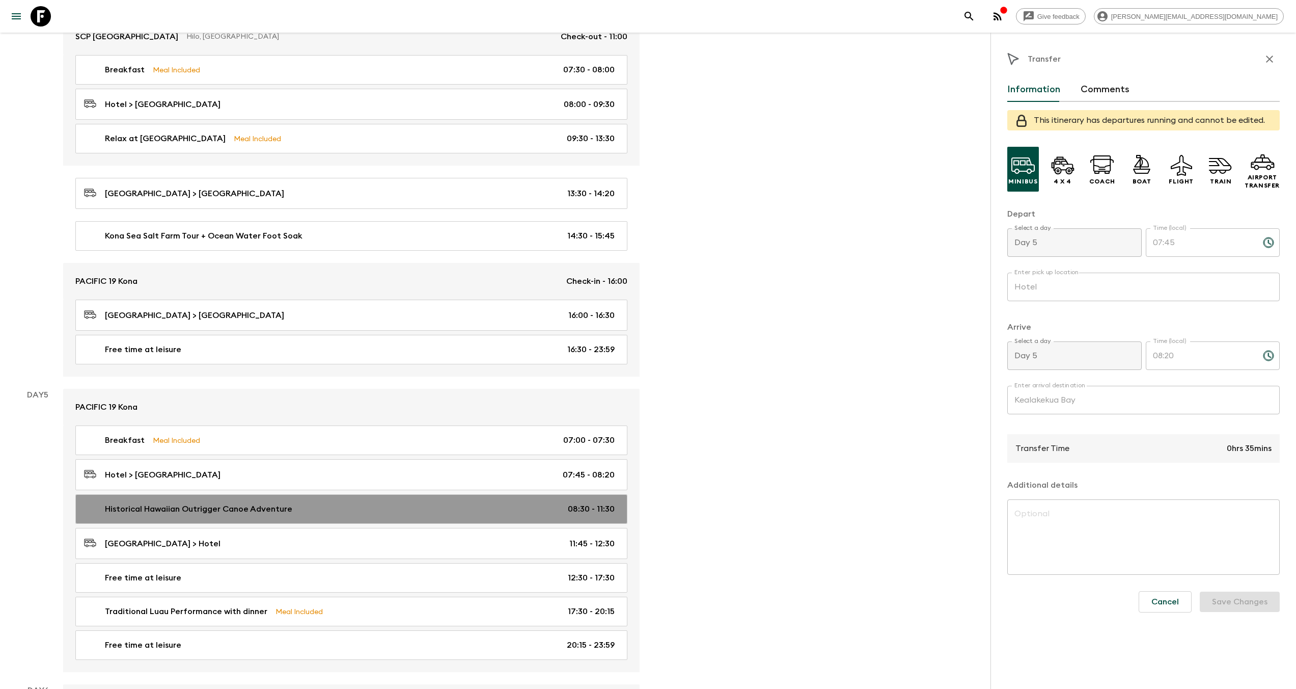
click at [229, 508] on p "Historical Hawaiian Outrigger Canoe Adventure" at bounding box center [198, 509] width 187 height 12
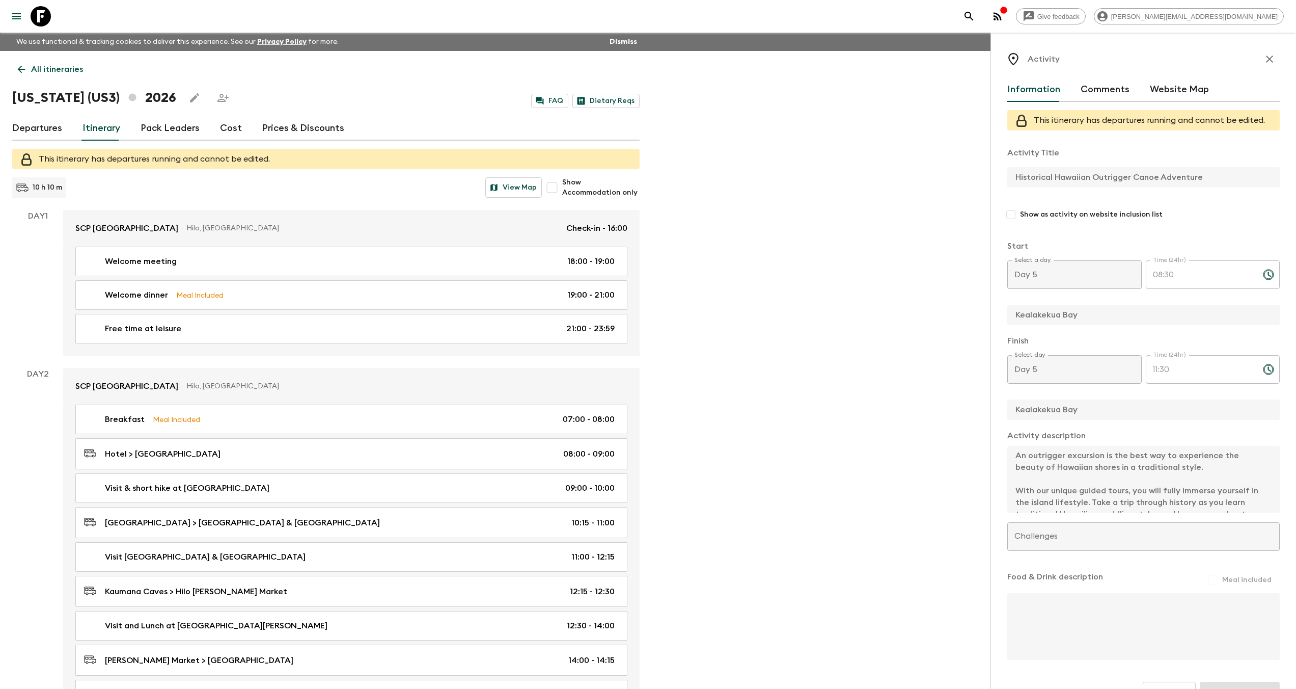
scroll to position [1046, 0]
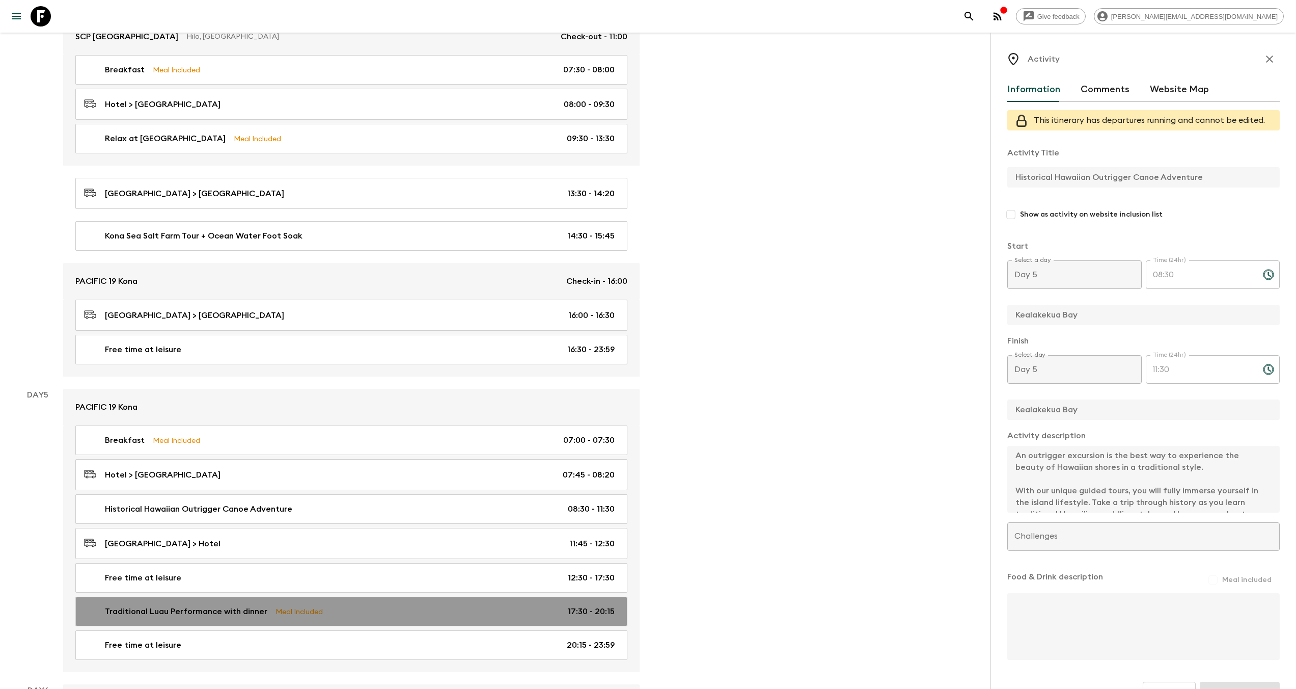
click at [223, 609] on p "Traditional Luau Performance with dinner" at bounding box center [186, 611] width 162 height 12
type input "Traditional Luau Performance with dinner"
type input "Hotel"
checkbox input "true"
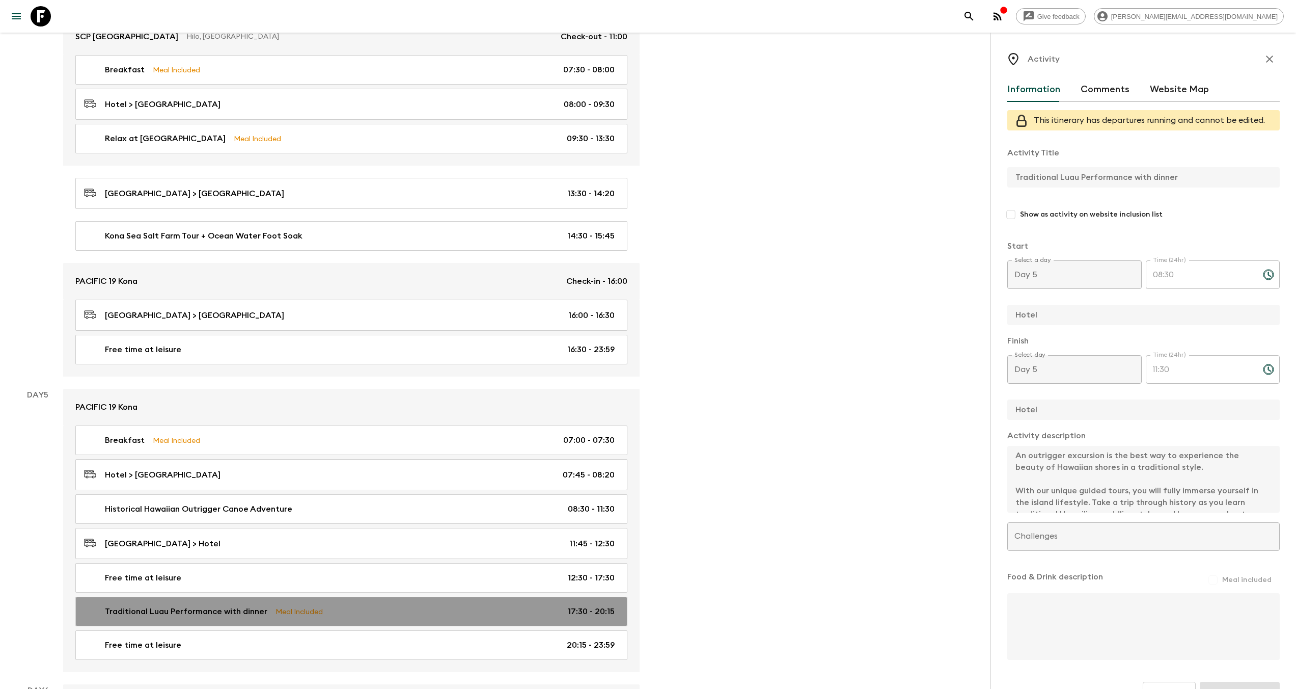
type input "17:30"
type input "20:15"
click at [197, 606] on p "Traditional Luau Performance with dinner" at bounding box center [186, 611] width 162 height 12
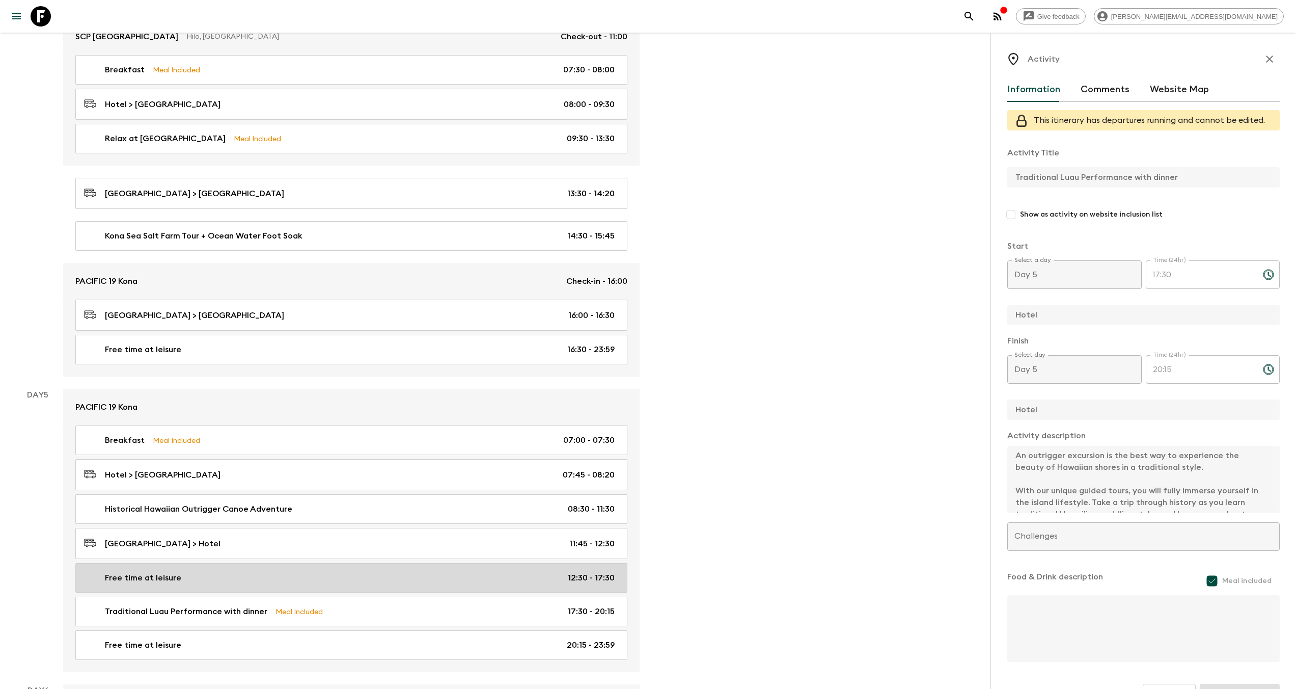
click at [193, 572] on div "Free time at leisure 12:30 - 17:30" at bounding box center [349, 577] width 531 height 12
type input "Free time at leisure"
type input "Kona"
checkbox input "false"
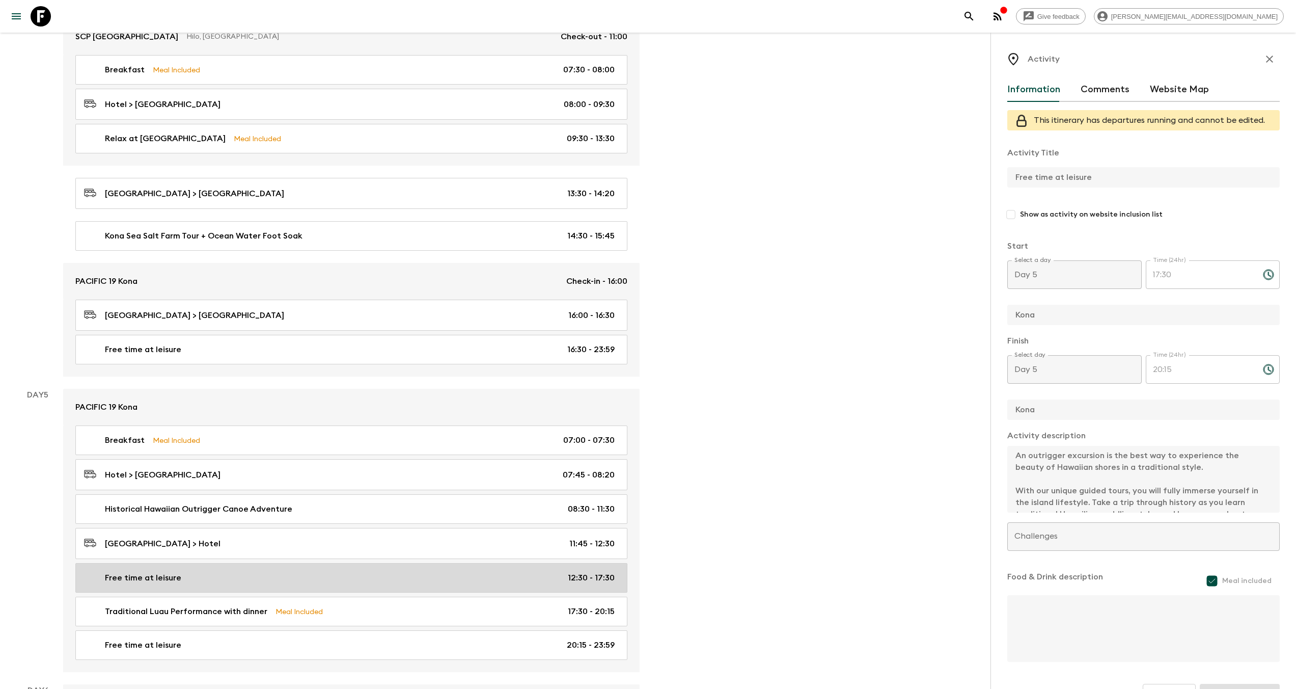
type input "12:30"
type input "17:30"
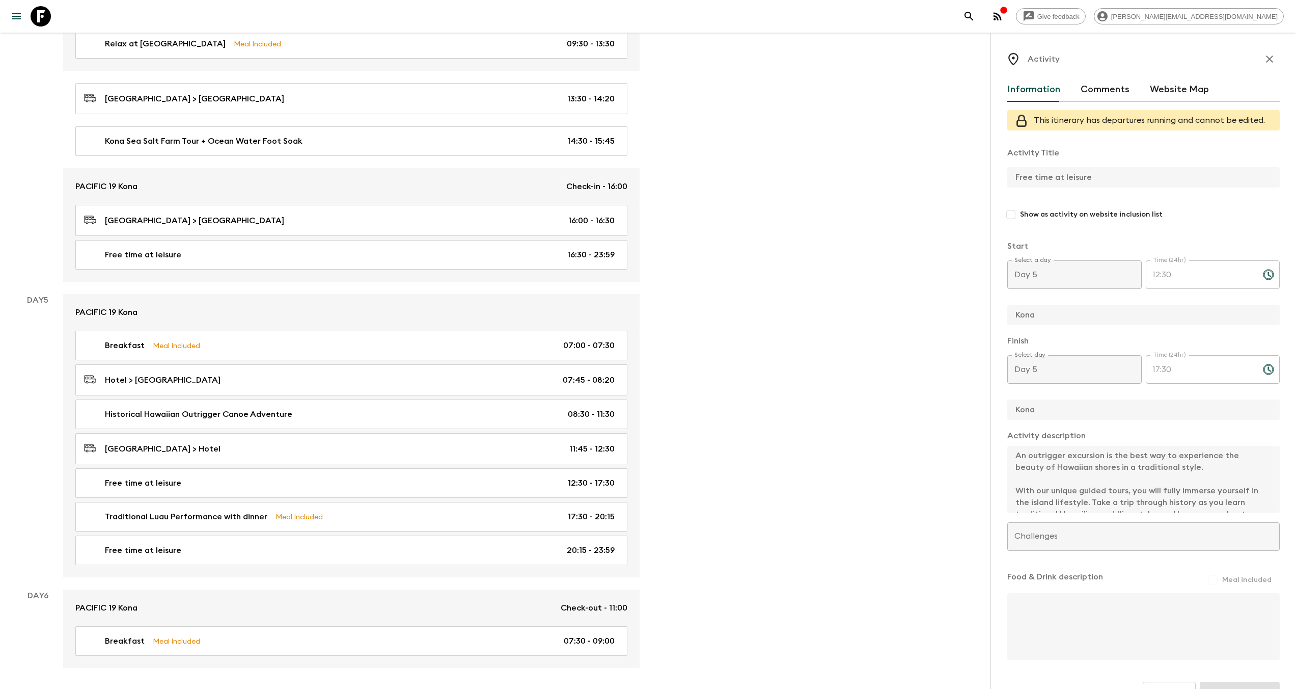
scroll to position [1161, 0]
